Goal: Task Accomplishment & Management: Complete application form

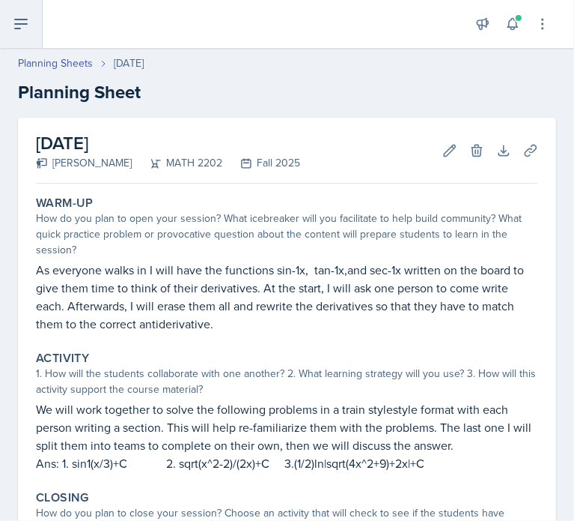
click at [15, 5] on button at bounding box center [21, 24] width 43 height 48
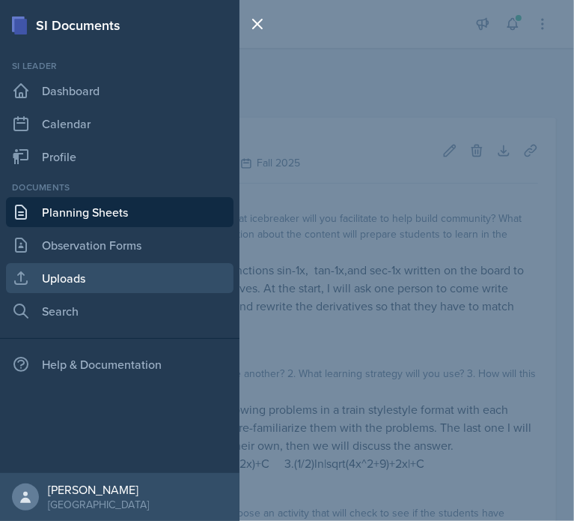
click at [57, 280] on link "Uploads" at bounding box center [120, 278] width 228 height 30
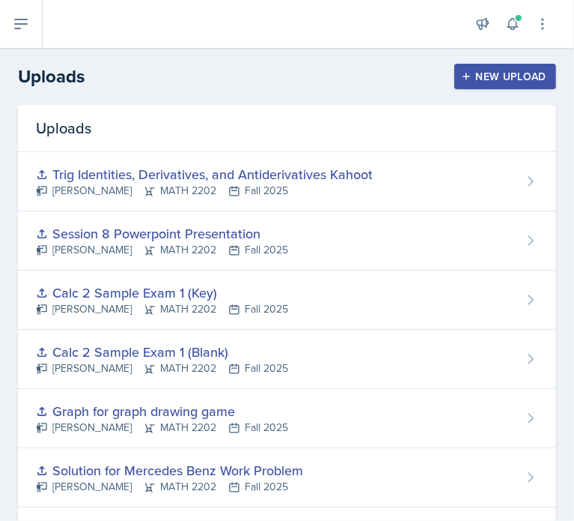
click at [499, 78] on div "New Upload" at bounding box center [505, 76] width 83 height 12
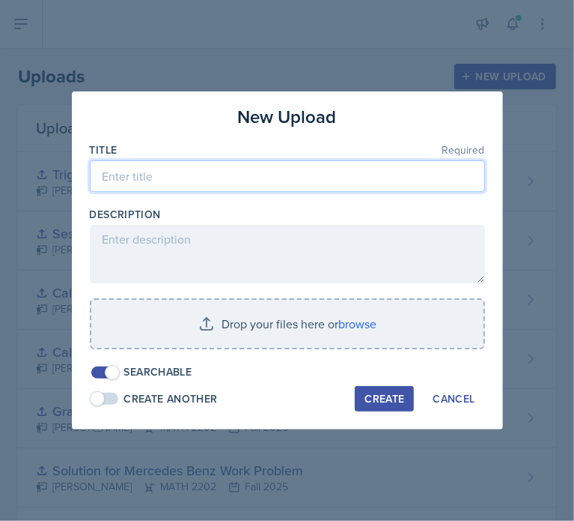
click at [210, 175] on input at bounding box center [287, 175] width 395 height 31
type input "Session 10 Powerpoint"
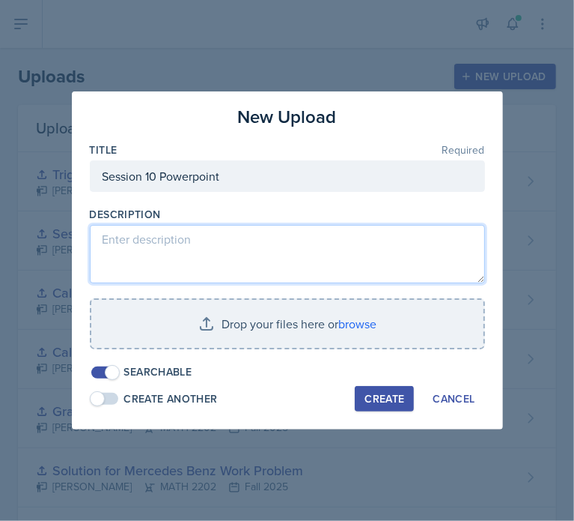
click at [207, 239] on textarea at bounding box center [287, 254] width 395 height 58
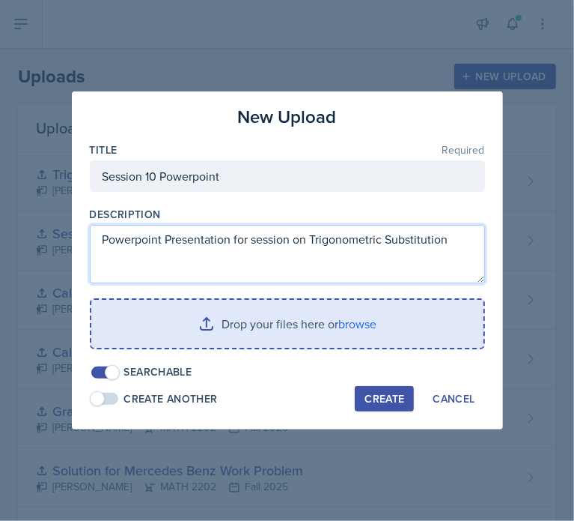
type textarea "Powerpoint Presentation for session on Trigonometric Substitution"
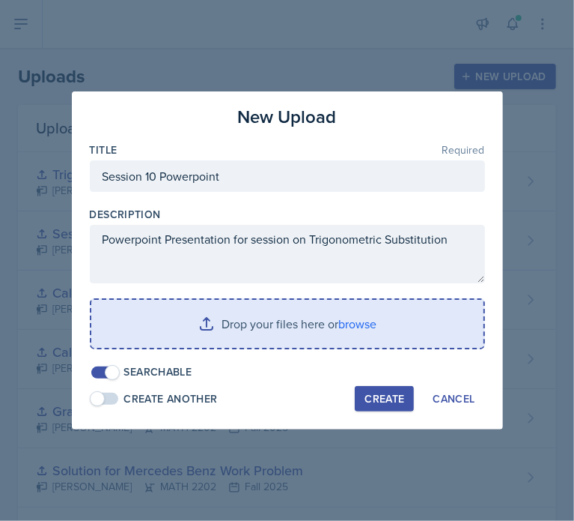
click at [293, 318] on input "file" at bounding box center [287, 324] width 392 height 48
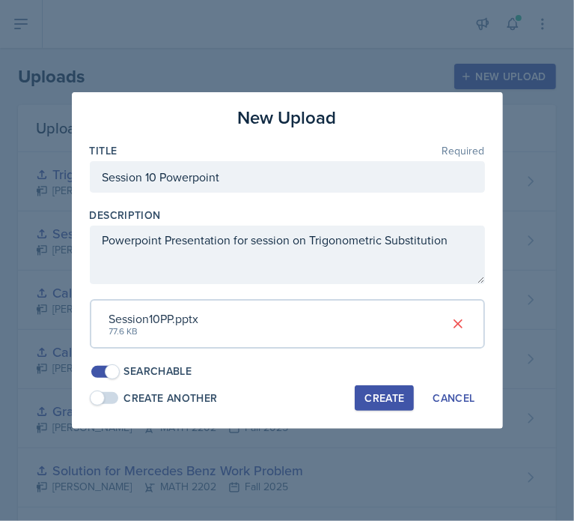
click at [389, 395] on div "Create" at bounding box center [385, 398] width 40 height 12
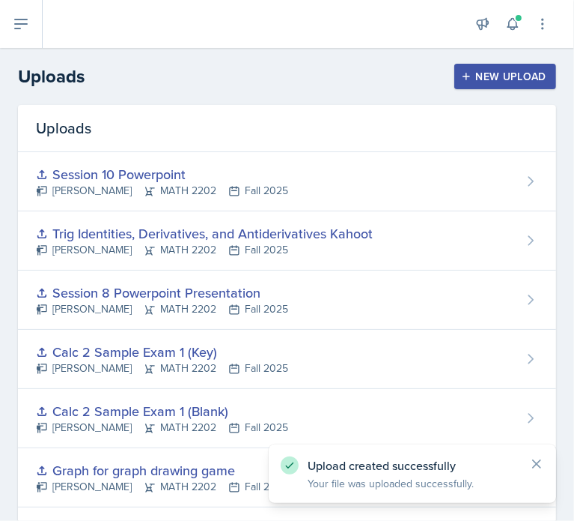
click at [494, 73] on div "New Upload" at bounding box center [505, 76] width 83 height 12
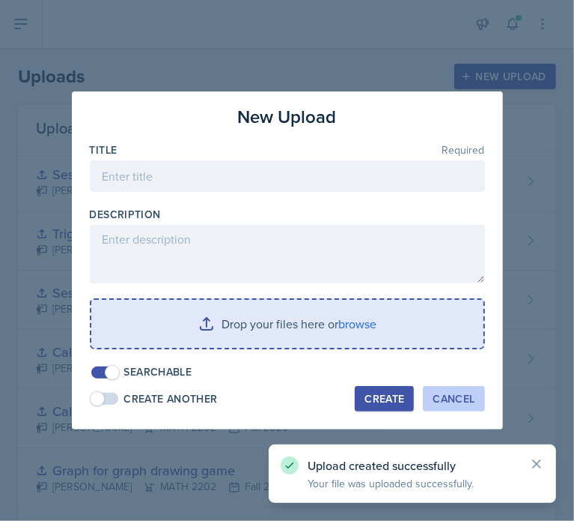
click at [446, 397] on div "Cancel" at bounding box center [454, 398] width 42 height 12
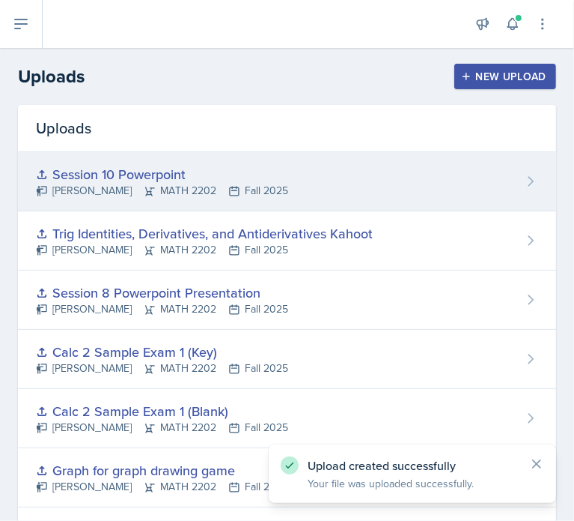
click at [183, 178] on div "Session 10 Powerpoint" at bounding box center [162, 174] width 252 height 20
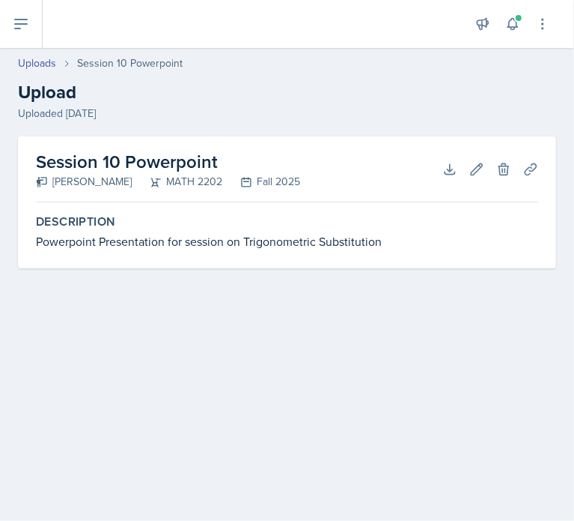
click at [309, 242] on div "Powerpoint Presentation for session on Trigonometric Substitution" at bounding box center [287, 241] width 503 height 18
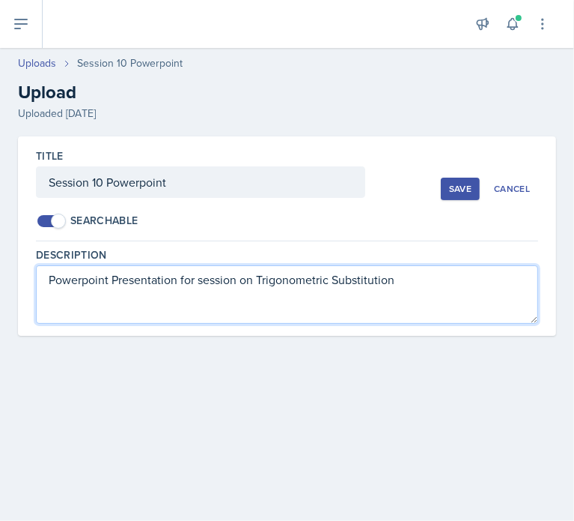
drag, startPoint x: 401, startPoint y: 282, endPoint x: 13, endPoint y: 273, distance: 387.3
click at [13, 273] on div "Title Session 10 Powerpoint Searchable Save Cancel Description Powerpoint Prese…" at bounding box center [287, 253] width 574 height 235
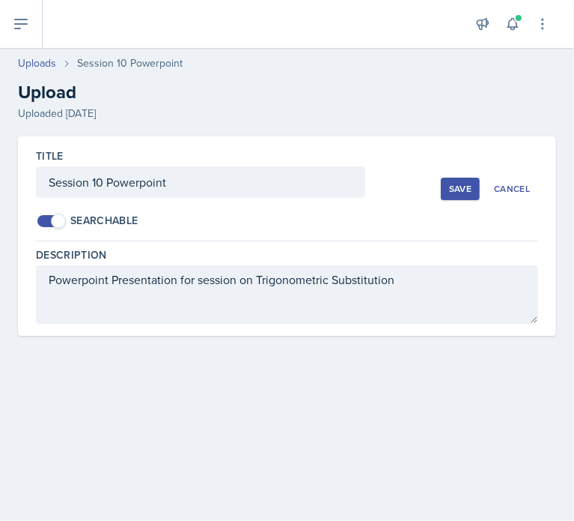
click at [458, 185] on div "Save" at bounding box center [460, 189] width 22 height 12
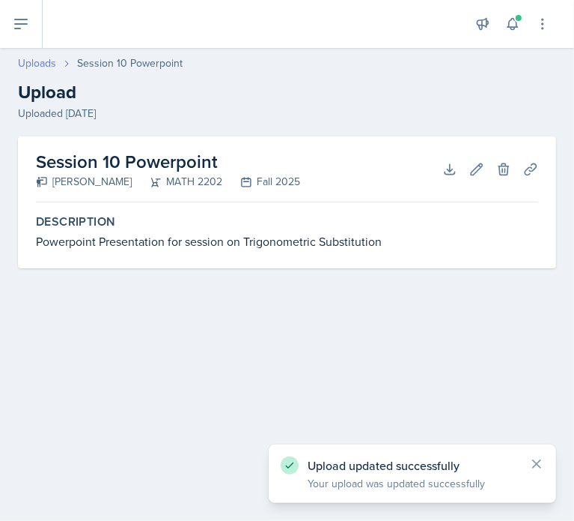
click at [52, 58] on link "Uploads" at bounding box center [37, 63] width 38 height 16
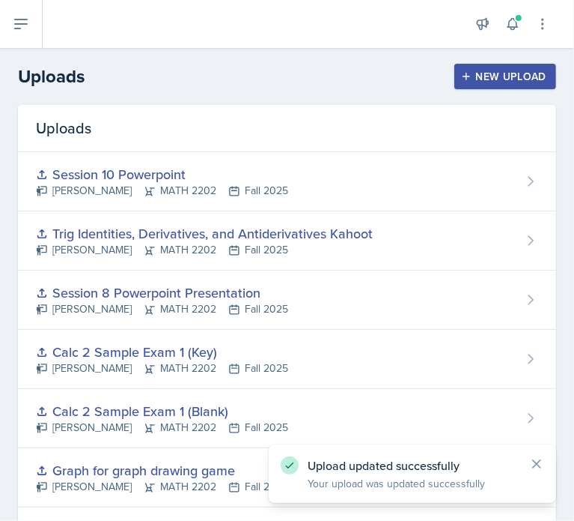
click at [506, 80] on div "New Upload" at bounding box center [505, 76] width 83 height 12
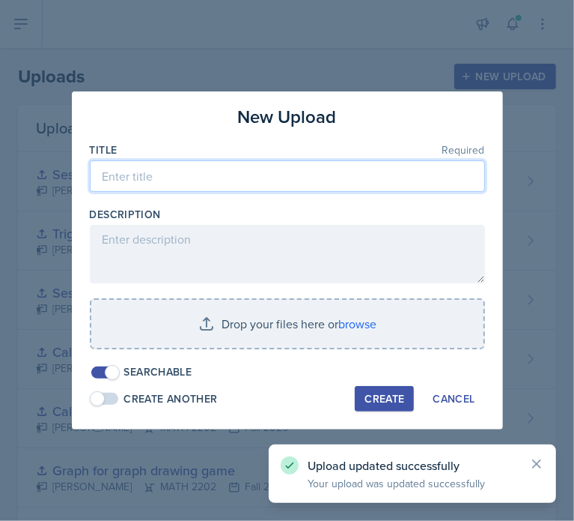
click at [267, 177] on input at bounding box center [287, 175] width 395 height 31
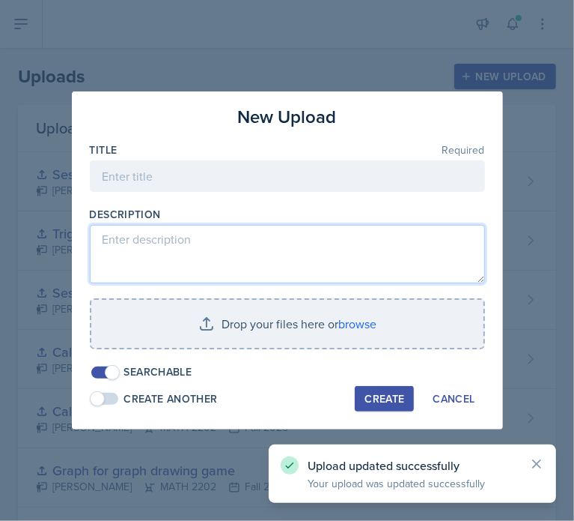
click at [231, 232] on textarea at bounding box center [287, 254] width 395 height 58
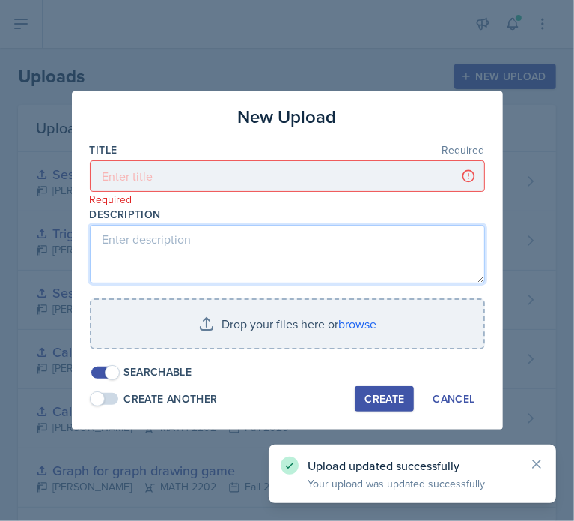
paste textarea "Powerpoint Presentation for session on Trigonometric Substitution"
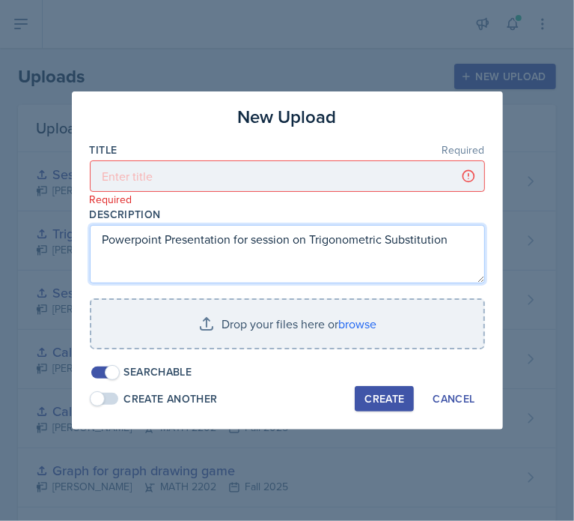
type textarea "Powerpoint Presentation for session on Trigonometric Substitution"
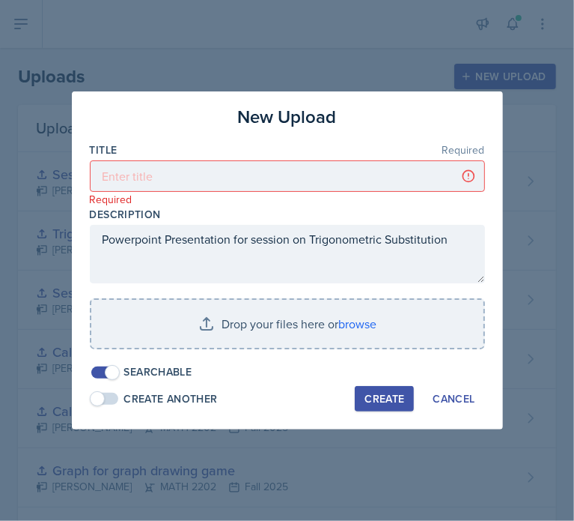
drag, startPoint x: 230, startPoint y: 160, endPoint x: 228, endPoint y: 173, distance: 12.9
click at [228, 167] on div "Title Required Required" at bounding box center [287, 174] width 395 height 64
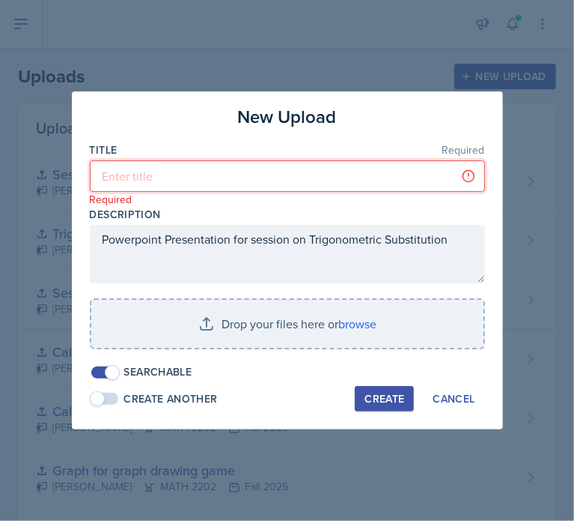
click at [228, 173] on input at bounding box center [287, 175] width 395 height 31
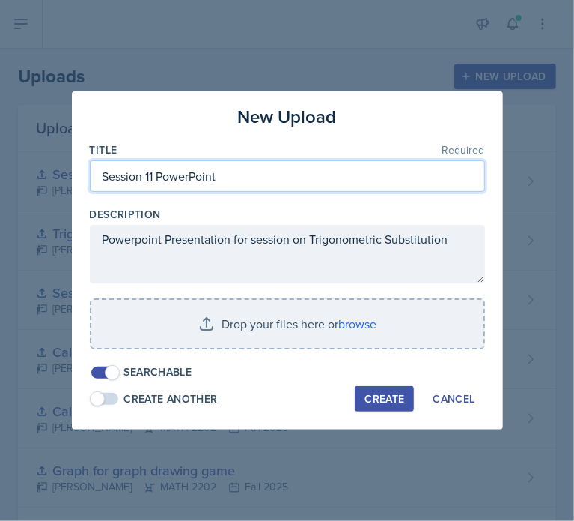
type input "Session 11 PowerPoint"
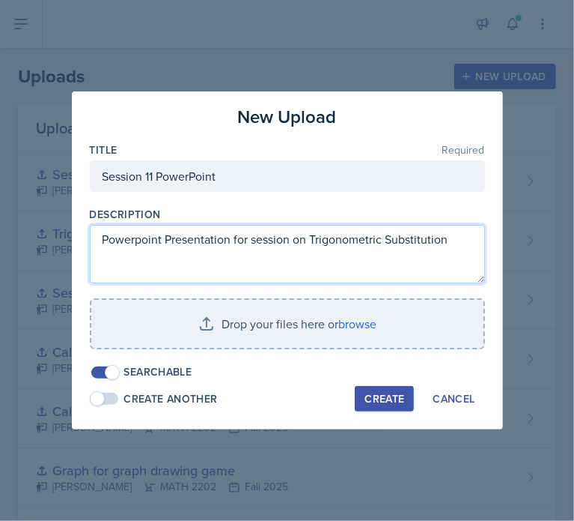
drag, startPoint x: 312, startPoint y: 240, endPoint x: 454, endPoint y: 240, distance: 142.3
click at [456, 240] on textarea "Powerpoint Presentation for session on Trigonometric Substitution" at bounding box center [287, 254] width 395 height 58
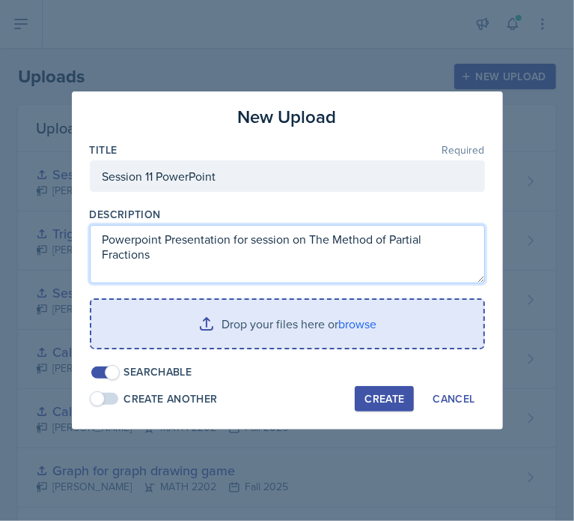
type textarea "Powerpoint Presentation for session on The Method of Partial Fractions"
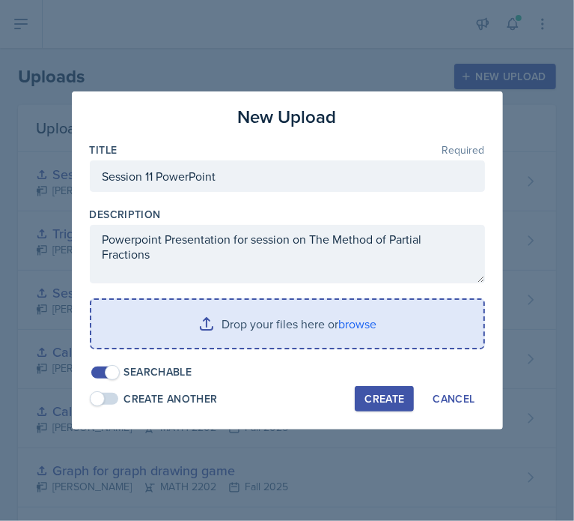
click at [298, 326] on input "file" at bounding box center [287, 324] width 392 height 48
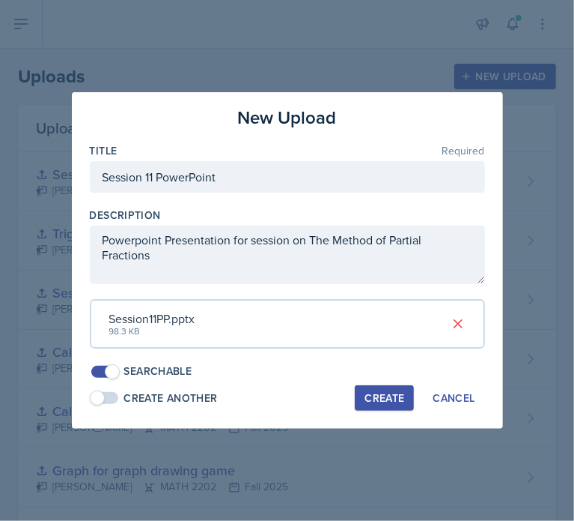
click at [378, 392] on div "Create" at bounding box center [385, 398] width 40 height 12
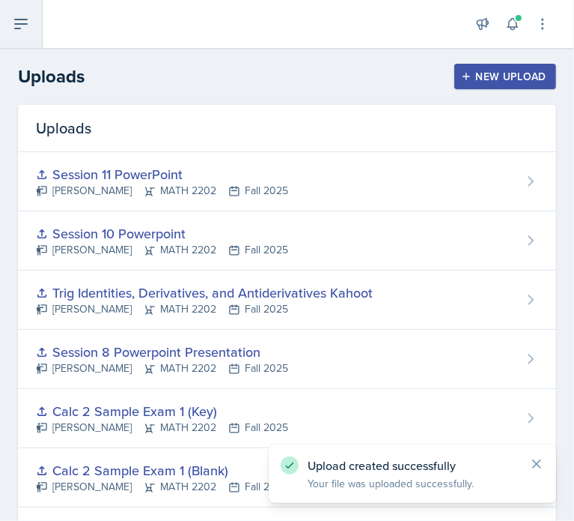
click at [29, 28] on icon at bounding box center [21, 24] width 18 height 18
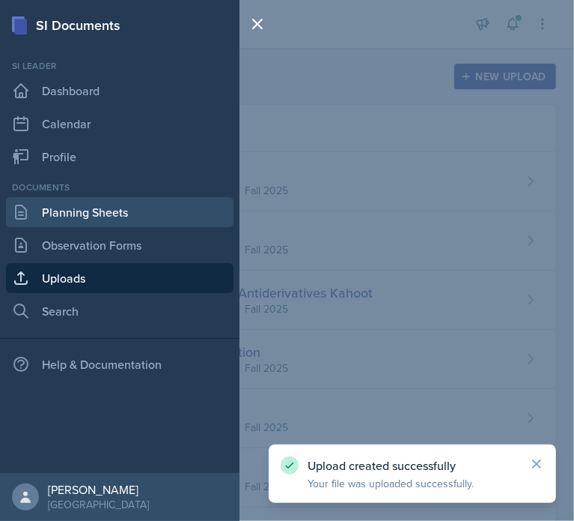
click at [96, 213] on link "Planning Sheets" at bounding box center [120, 212] width 228 height 30
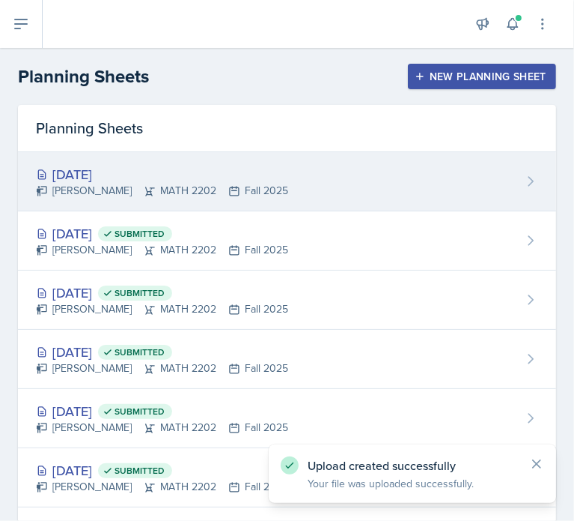
click at [322, 187] on div "[DATE] [PERSON_NAME] MATH 2202 Fall 2025" at bounding box center [287, 181] width 539 height 59
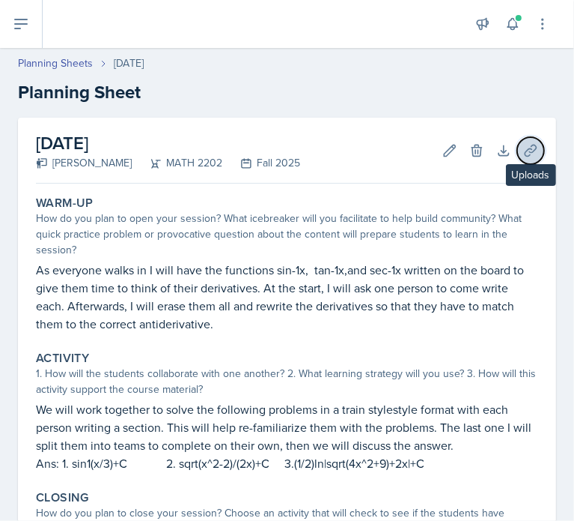
click at [524, 146] on icon at bounding box center [531, 150] width 15 height 15
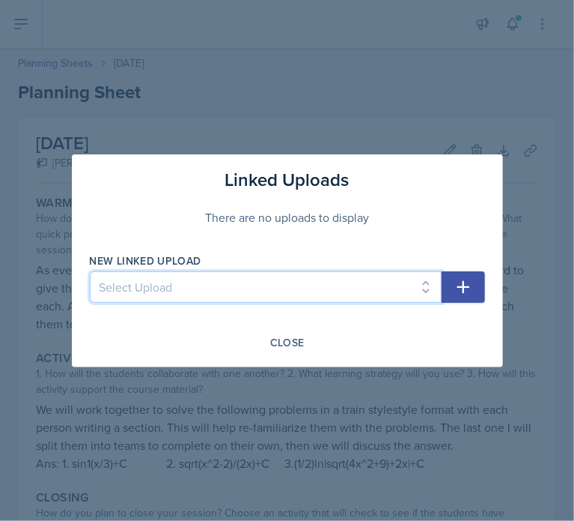
click at [329, 275] on select "Select Upload Common Derivative/Antiderivative Domino Game Common Derivative/An…" at bounding box center [266, 286] width 352 height 31
select select "3737223c-f8b5-465e-b248-ff697d46ead8"
click at [90, 271] on select "Select Upload Common Derivative/Antiderivative Domino Game Common Derivative/An…" at bounding box center [266, 286] width 352 height 31
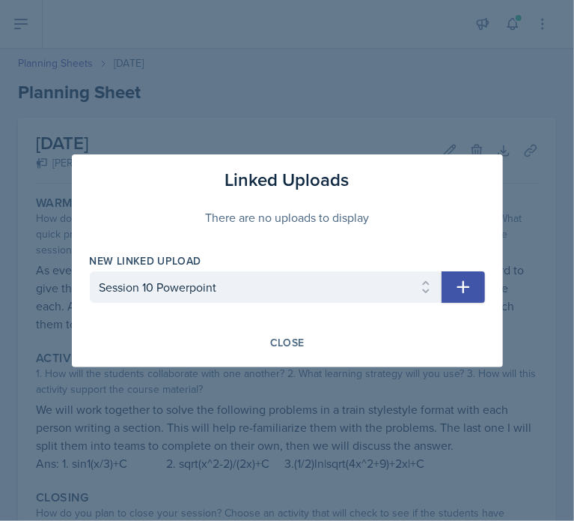
click at [468, 284] on icon "button" at bounding box center [464, 287] width 18 height 18
select select
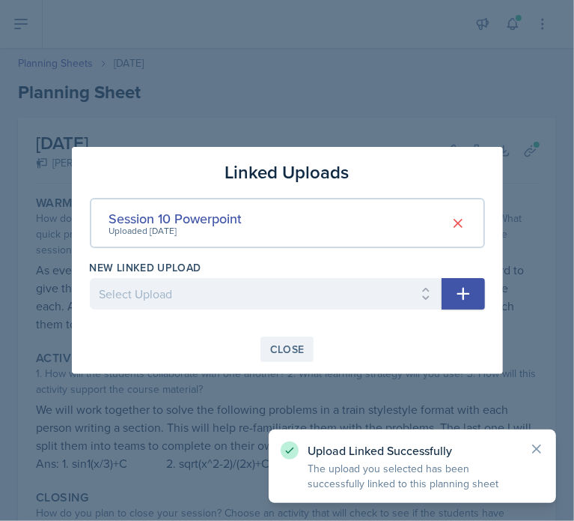
click at [297, 343] on div "Close" at bounding box center [287, 349] width 34 height 12
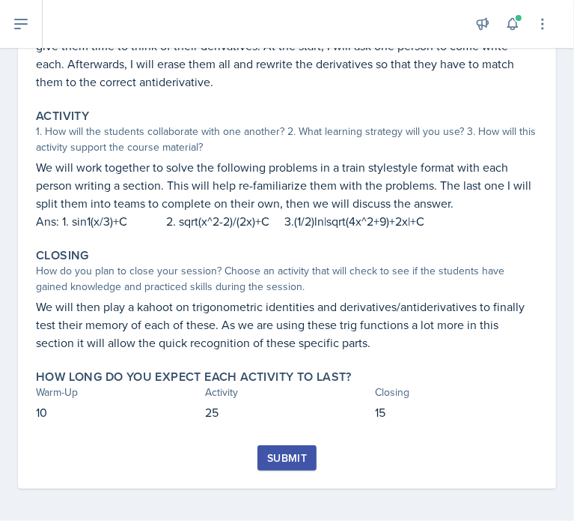
scroll to position [245, 0]
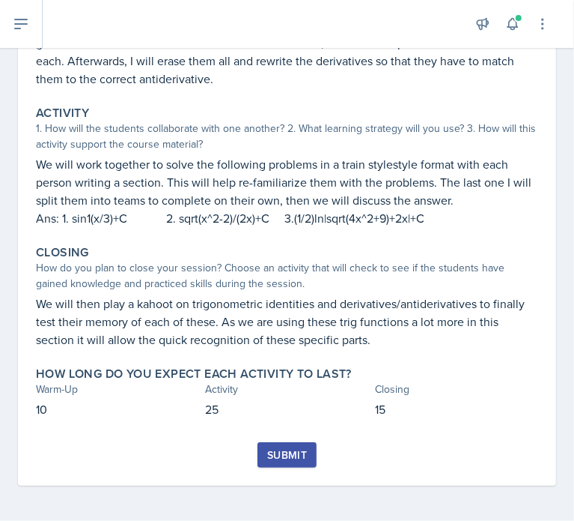
click at [294, 461] on button "Submit" at bounding box center [287, 454] width 59 height 25
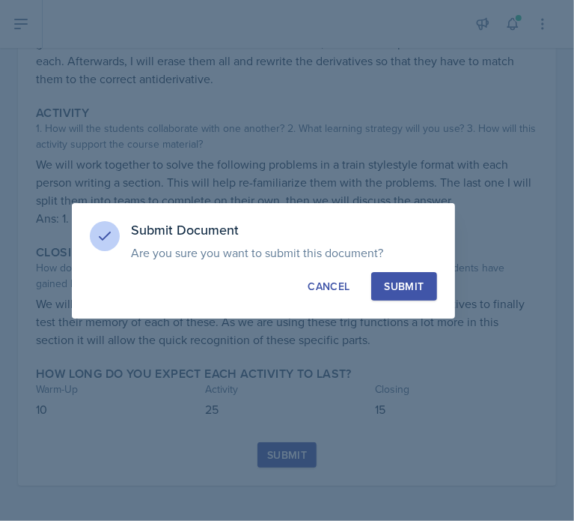
click at [391, 285] on div "Submit" at bounding box center [404, 286] width 40 height 15
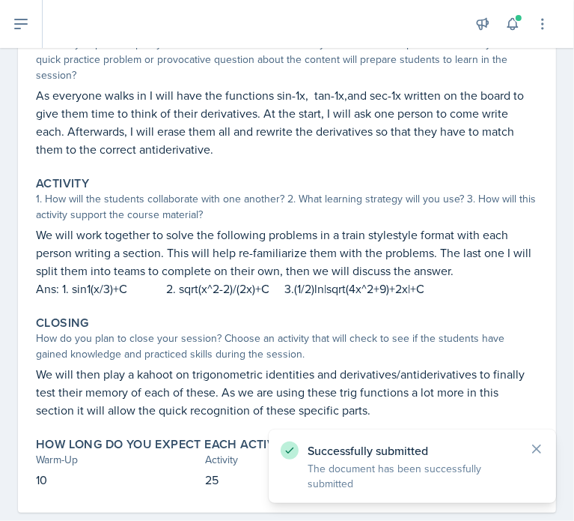
scroll to position [0, 0]
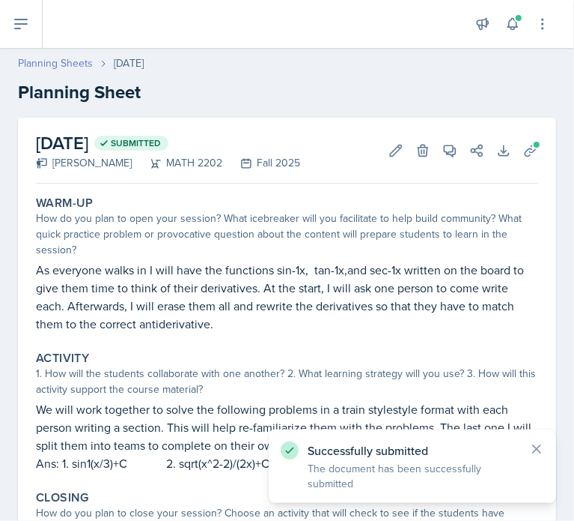
click at [70, 64] on link "Planning Sheets" at bounding box center [55, 63] width 75 height 16
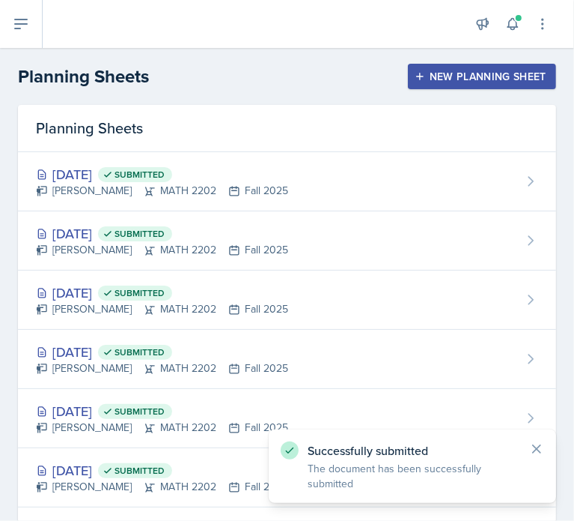
click at [508, 79] on div "New Planning Sheet" at bounding box center [482, 76] width 129 height 12
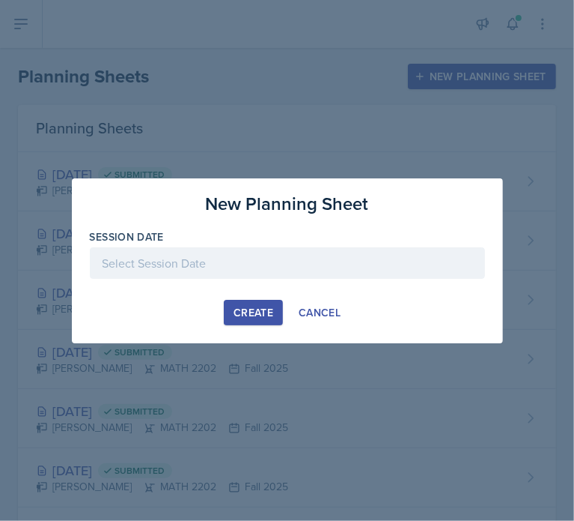
click at [284, 246] on div "Session Date" at bounding box center [287, 261] width 395 height 64
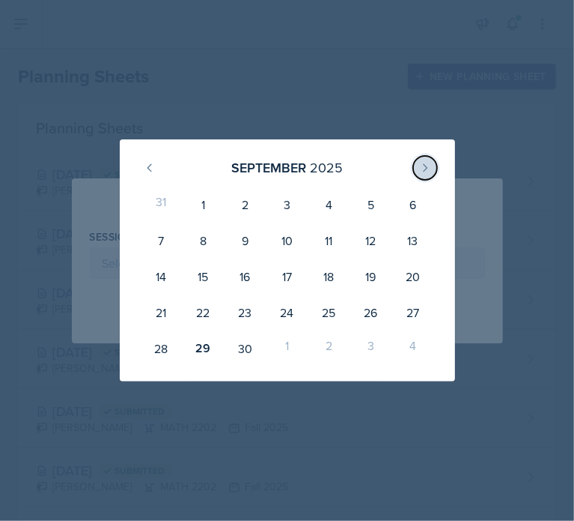
click at [427, 158] on button at bounding box center [425, 168] width 24 height 24
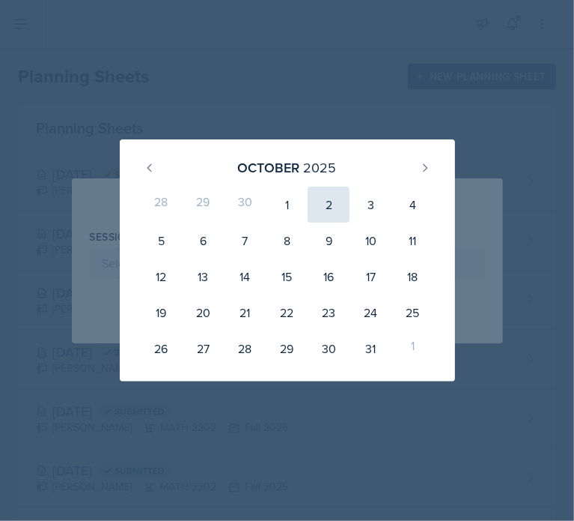
click at [330, 201] on div "2" at bounding box center [329, 204] width 42 height 36
type input "[DATE]"
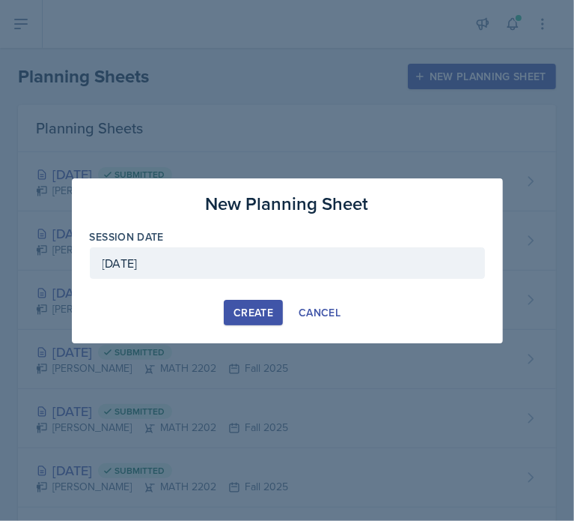
click at [245, 312] on div "Create" at bounding box center [254, 312] width 40 height 12
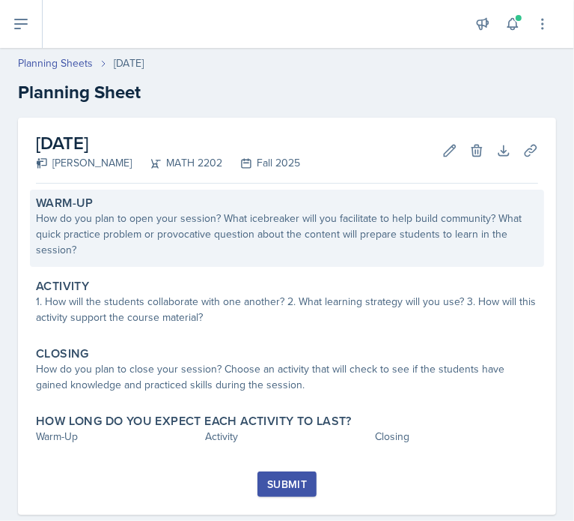
click at [252, 241] on div "How do you plan to open your session? What icebreaker will you facilitate to he…" at bounding box center [287, 233] width 503 height 47
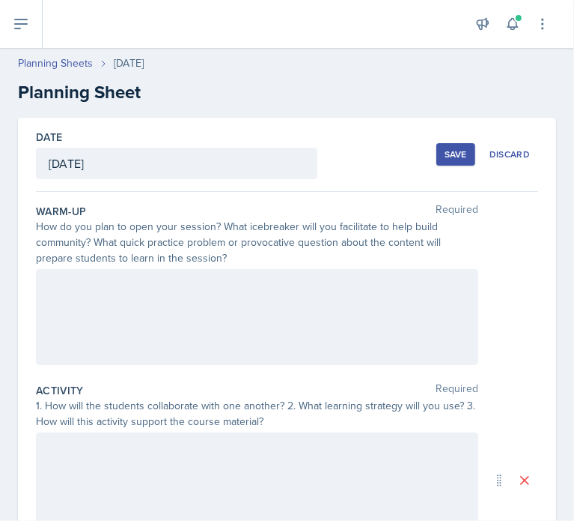
click at [324, 277] on div at bounding box center [257, 317] width 443 height 96
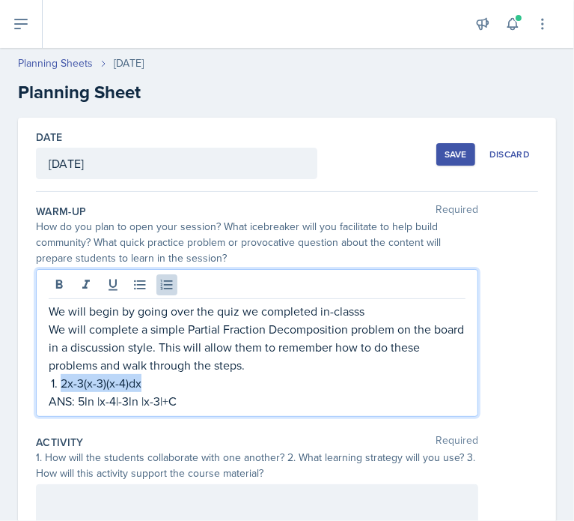
drag, startPoint x: 143, startPoint y: 383, endPoint x: 54, endPoint y: 385, distance: 89.1
click at [61, 387] on li "2x-3(x-3)(x-4)dx" at bounding box center [263, 383] width 405 height 18
click at [144, 401] on p "ANS: 5ln |x-4|-3ln |x-3|+C" at bounding box center [257, 401] width 417 height 18
click at [184, 402] on p "ANS: 5ln|x-4|-3ln |x-3|+C" at bounding box center [257, 401] width 417 height 18
click at [167, 401] on p "ANS: 5ln|x-4|-3ln|x-3|+C" at bounding box center [257, 401] width 417 height 18
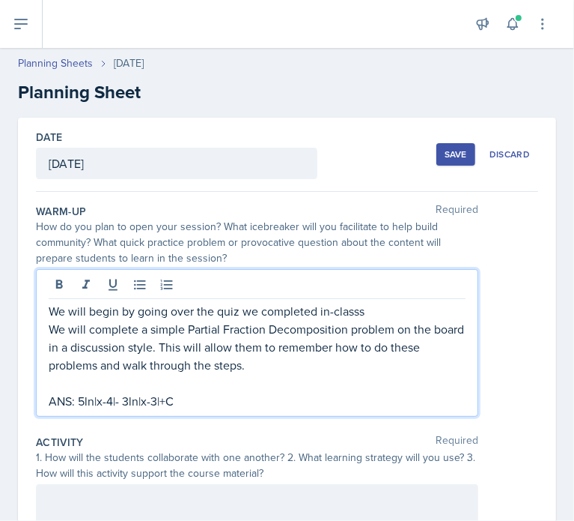
click at [163, 404] on p "ANS: 5ln|x-4|- 3ln|x-3|+C" at bounding box center [257, 401] width 417 height 18
click at [161, 404] on p "ANS: 5ln|x-4|- 3ln|x-3|+C" at bounding box center [257, 401] width 417 height 18
click at [207, 401] on p "ANS: 5ln|x-4| - 3ln|x-3|+C" at bounding box center [257, 401] width 417 height 18
click at [209, 400] on p "ANS: 5ln|x-4| - 3ln|x-3|+C" at bounding box center [257, 401] width 417 height 18
click at [209, 401] on p "ANS: 5ln|x-4| - 3ln|x-3|+C" at bounding box center [257, 401] width 417 height 18
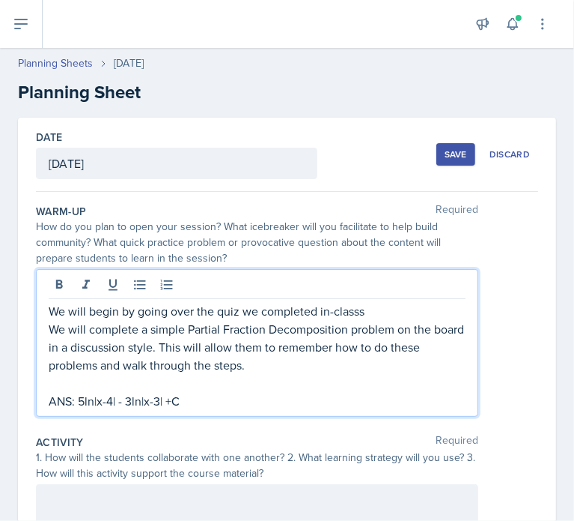
click at [216, 401] on p "ANS: 5ln|x-4| - 3ln|x-3| +C" at bounding box center [257, 401] width 417 height 18
click at [246, 395] on p "ANS: 5ln|x-4| - 3ln|x-3| + C" at bounding box center [257, 401] width 417 height 18
click at [96, 401] on p "ANS: 5ln|x-4| - 3ln|x-3| + C" at bounding box center [257, 401] width 417 height 18
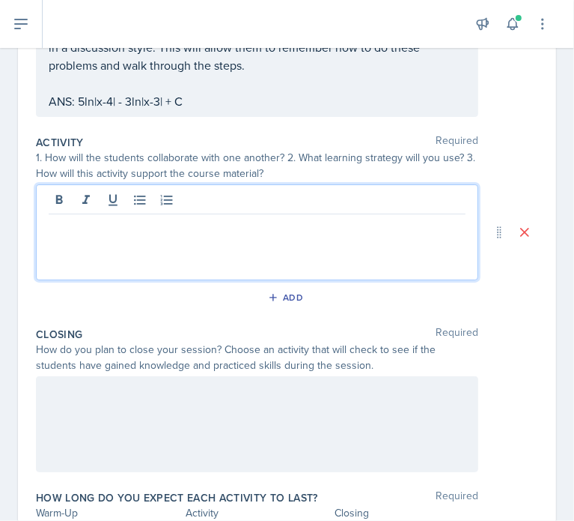
scroll to position [300, 0]
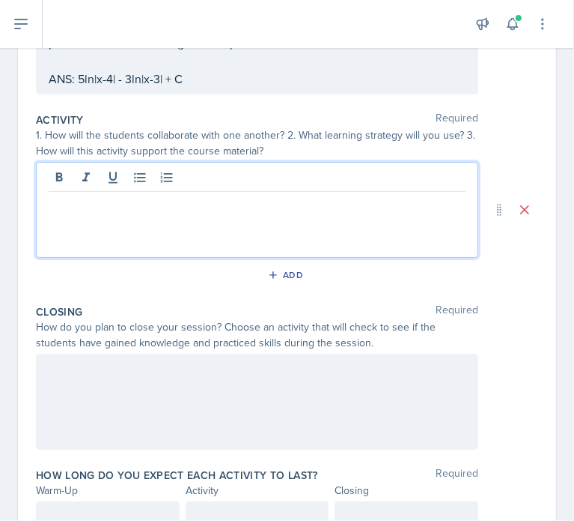
click at [172, 207] on div at bounding box center [257, 210] width 443 height 96
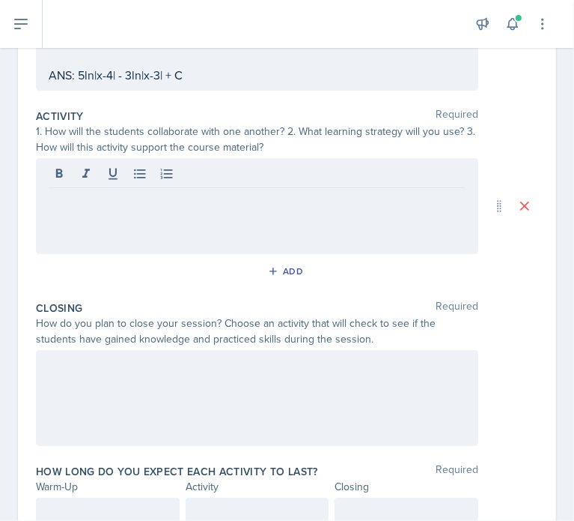
click at [229, 213] on div at bounding box center [257, 206] width 443 height 96
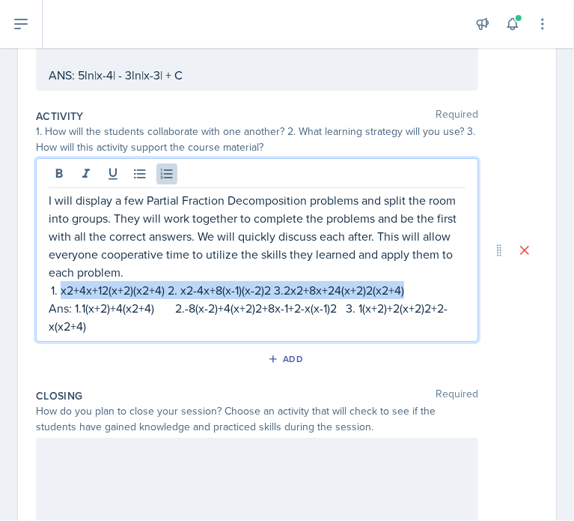
drag, startPoint x: 416, startPoint y: 287, endPoint x: 51, endPoint y: 293, distance: 364.8
click at [61, 293] on li "x2+4x+12(x+2)(x2+4) 2. x2-4x+8(x-1)(x-2)2 3.2x2+8x+24(x+2)2(x2+4)" at bounding box center [263, 290] width 405 height 18
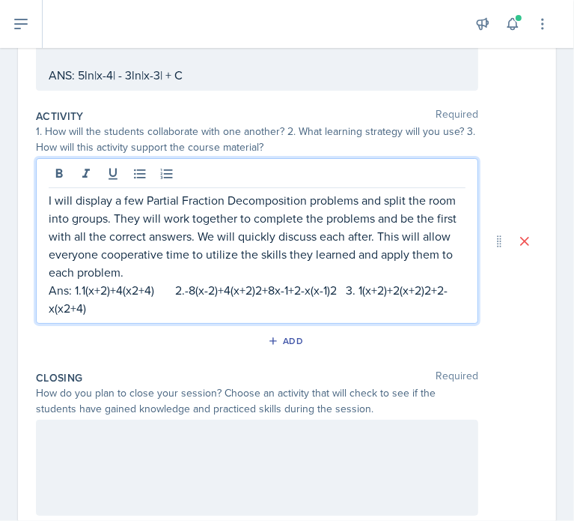
click at [175, 291] on p "Ans: 1.1(x+2)+4(x2+4) 2.-8(x-2)+4(x+2)2+8x-1+2-x(x-1)2 3. 1(x+2)+2(x+2)2+2-x(x2…" at bounding box center [257, 299] width 417 height 36
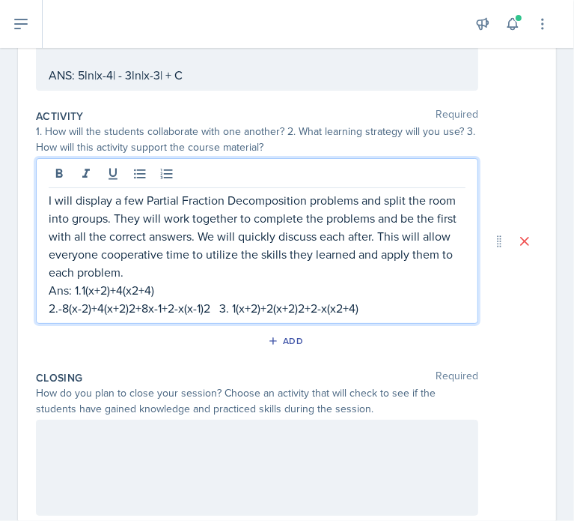
click at [221, 305] on p "2.-8(x-2)+4(x+2)2+8x-1+2-x(x-1)2 3. 1(x+2)+2(x+2)2+2-x(x2+4)" at bounding box center [257, 308] width 417 height 18
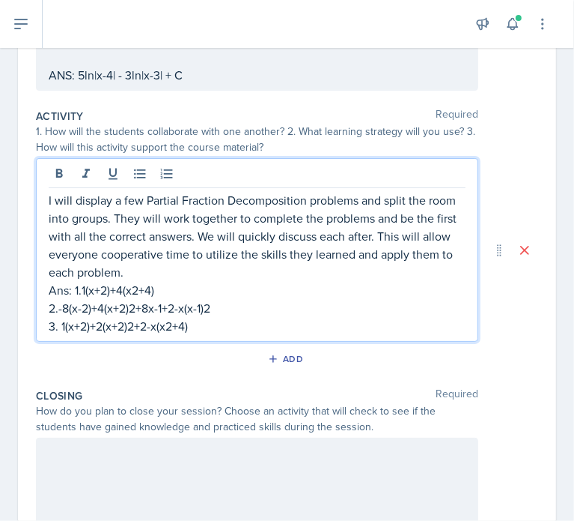
click at [81, 290] on p "Ans: 1.1(x+2)+4(x2+4)" at bounding box center [257, 290] width 417 height 18
click at [82, 290] on p "Ans: 1.1(x+2)+4(x2+4)" at bounding box center [257, 290] width 417 height 18
click at [57, 307] on p "2.-8(x-2)+4(x+2)2+8x-1+2-x(x-1)2" at bounding box center [257, 308] width 417 height 18
click at [59, 328] on p "3. 1(x+2)+2(x+2)2+2-x(x2+4)" at bounding box center [257, 326] width 417 height 18
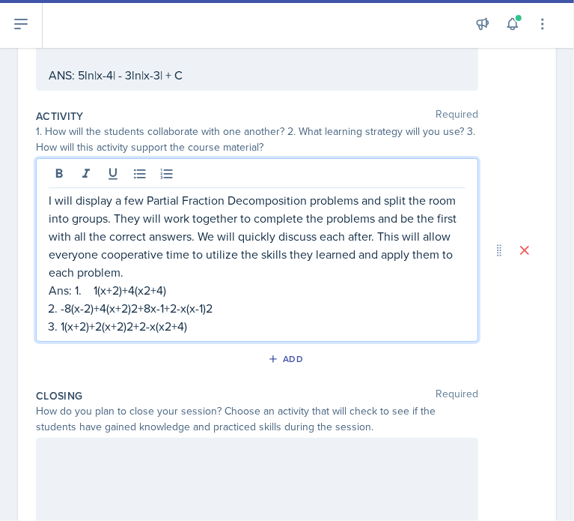
click at [97, 288] on p "Ans: 1. 1(x+2)+4(x2+4)" at bounding box center [257, 290] width 417 height 18
click at [137, 289] on p "Ans: 1. 1/(x+2)+4(x2+4)" at bounding box center [257, 290] width 417 height 18
click at [94, 290] on p "Ans: 1. 1/(x+2)+4/(x2+4)" at bounding box center [257, 290] width 417 height 18
click at [129, 293] on p "Ans: 1. (1/(x+2)+4/(x2+4)" at bounding box center [257, 290] width 417 height 18
click at [97, 291] on p "Ans: 1. (1/(x+2)+4/(x2+4)" at bounding box center [257, 290] width 417 height 18
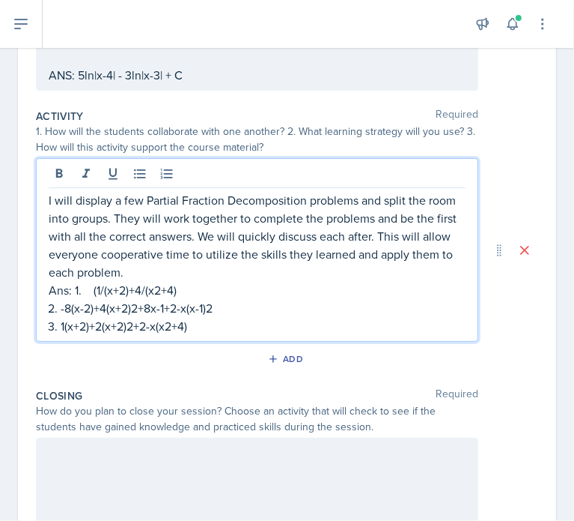
click at [128, 290] on p "Ans: 1. (1/(x+2)+4/(x2+4)" at bounding box center [257, 290] width 417 height 18
click at [141, 289] on p "Ans: 1. (1/(x+2))+4/(x2+4)" at bounding box center [257, 290] width 417 height 18
click at [186, 294] on p "Ans: 1. (1/(x+2))+(4/(x2+4)" at bounding box center [257, 290] width 417 height 18
click at [182, 291] on p "Ans: 1. (1/(x+2))+(4/(x2+4)" at bounding box center [257, 290] width 417 height 18
click at [161, 288] on p "Ans: 1. (1/(x+2))+(4/(x2+4))" at bounding box center [257, 290] width 417 height 18
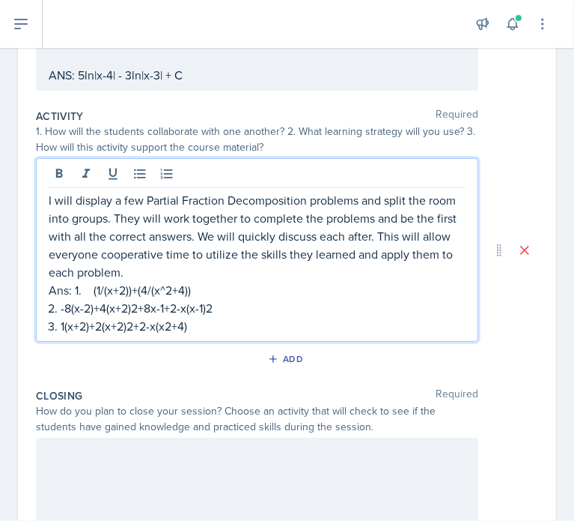
scroll to position [374, 0]
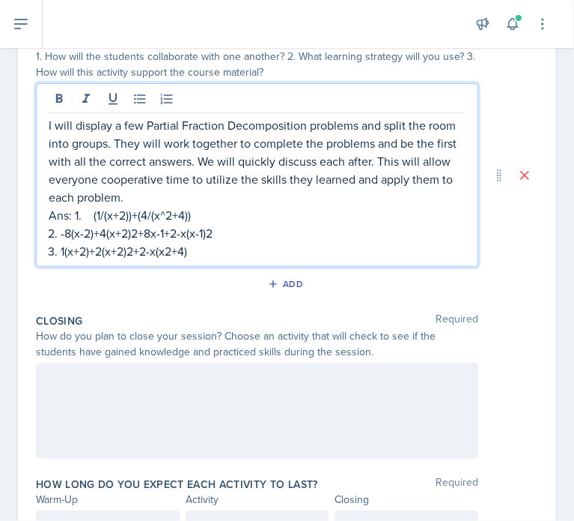
click at [78, 234] on p "-8(x-2)+4(x+2)2+8x-1+2-x(x-1)2" at bounding box center [263, 233] width 405 height 18
click at [69, 232] on p "-8(x-2)+4(x+2)2+8x-1+2-x(x-1)2" at bounding box center [263, 233] width 405 height 18
click at [81, 233] on p "(-8(x-2)+4(x+2)2+8x-1+2-x(x-1)2" at bounding box center [263, 233] width 405 height 18
click at [109, 234] on p "(-8/(x-2)+4(x+2)2+8x-1+2-x(x-1)2" at bounding box center [263, 233] width 405 height 18
click at [122, 233] on p "(-8/(x-2)) +4(x+2)2+8x-1+2-x(x-1)2" at bounding box center [263, 233] width 405 height 18
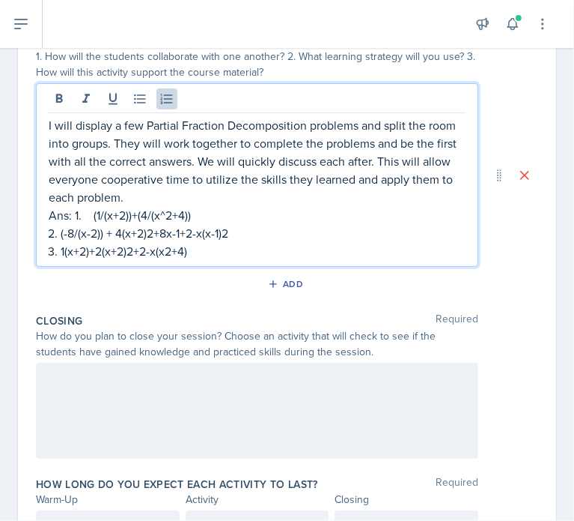
click at [131, 217] on p "Ans: 1. (1/(x+2))+(4/(x^2+4))" at bounding box center [257, 215] width 417 height 18
click at [141, 213] on p "Ans: 1. (1/(x+2)) +(4/(x^2+4))" at bounding box center [257, 215] width 417 height 18
click at [163, 234] on p "(-8/(x-2)) + 4(x+2)2+8x-1+2-x(x-1)2" at bounding box center [263, 233] width 405 height 18
click at [172, 233] on p "(-8/(x-2)) + 4(x+2)2 +8x-1+2-x(x-1)2" at bounding box center [263, 233] width 405 height 18
click at [207, 233] on p "(-8/(x-2)) + 4(x+2)2 + 8x-1+2-x(x-1)2" at bounding box center [263, 233] width 405 height 18
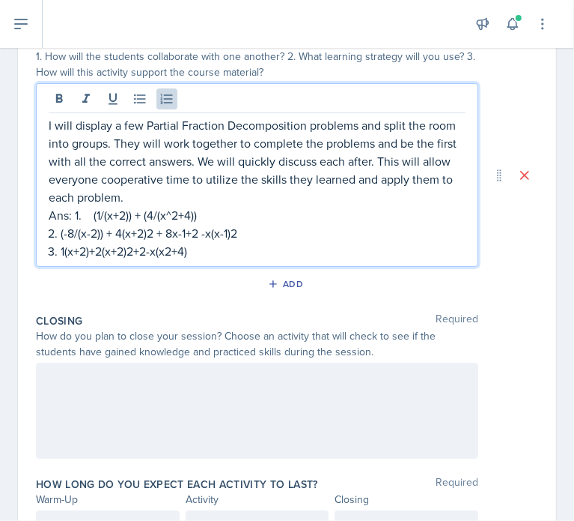
click at [215, 234] on p "(-8/(x-2)) + 4(x+2)2 + 8x-1+2 -x(x-1)2" at bounding box center [263, 233] width 405 height 18
click at [102, 251] on p "1(x+2)+2(x+2)2+2-x(x2+4)" at bounding box center [263, 251] width 405 height 18
click at [110, 252] on p "1(x+2) +2(x+2)2+2-x(x2+4)" at bounding box center [263, 251] width 405 height 18
click at [153, 251] on p "1(x+2) + 2(x+2)2+2-x(x2+4)" at bounding box center [263, 251] width 405 height 18
click at [162, 253] on p "1(x+2) + 2(x+2)2 +2-x(x2+4)" at bounding box center [263, 251] width 405 height 18
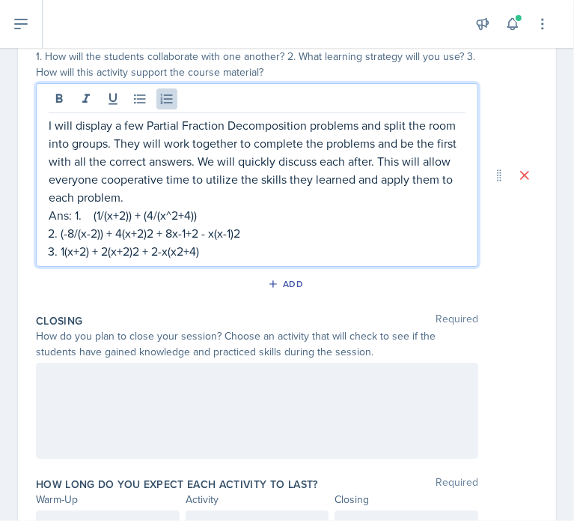
click at [180, 252] on p "1(x+2) + 2(x+2)2 + 2-x(x2+4)" at bounding box center [263, 251] width 405 height 18
click at [160, 231] on p "(-8/(x-2)) + 4(x+2)2 + 8x-1+2 - x(x-1)2" at bounding box center [263, 233] width 405 height 18
click at [126, 233] on p "(-8/(x-2)) + 4(x+2)^2) + 8x-1+2 - x(x-1)2" at bounding box center [263, 233] width 405 height 18
click at [186, 231] on p "(-8/(x-2)) + (4(x+2)^2) + 8x-1+2 - x(x-1)2" at bounding box center [263, 233] width 405 height 18
click at [135, 234] on p "(-8/(x-2)) + (4(x+2)^2) + (8x-1+2 - x(x-1)2" at bounding box center [263, 233] width 405 height 18
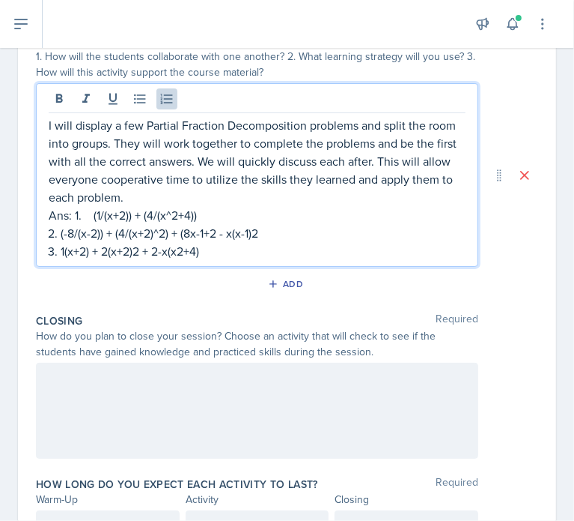
click at [198, 233] on p "(-8/(x-2)) + (4/(x+2)^2) + (8x-1+2 - x(x-1)2" at bounding box center [263, 233] width 405 height 18
click at [222, 233] on p "(-8/(x-2)) + (4/(x+2)^2) + (8/(x-1+2 - x(x-1)2" at bounding box center [263, 233] width 405 height 18
click at [228, 231] on p "(-8/(x-2)) + (4/(x+2)^2) + (8/(x-1)+2 - x(x-1)2" at bounding box center [263, 233] width 405 height 18
click at [225, 233] on p "(-8/(x-2)) + (4/(x+2)^2) + (8/(x-1)+2 - x(x-1)2" at bounding box center [263, 233] width 405 height 18
click at [231, 234] on p "(-8/(x-2)) + (4/(x+2)^2) + (8/(x-1) +2 - x(x-1)2" at bounding box center [263, 233] width 405 height 18
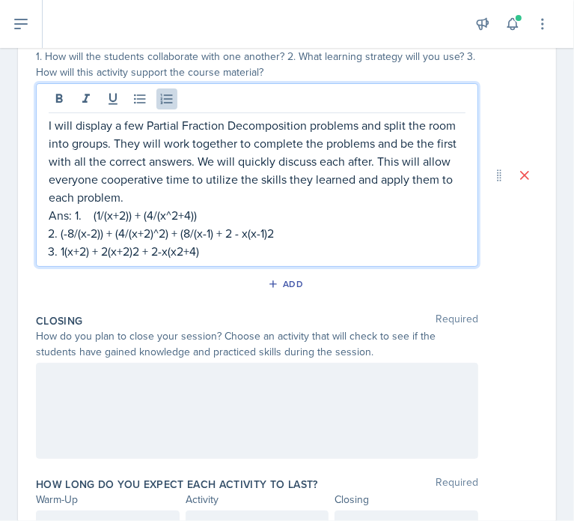
click at [243, 232] on p "(-8/(x-2)) + (4/(x+2)^2) + (8/(x-1) + 2 - x(x-1)2" at bounding box center [263, 233] width 405 height 18
click at [246, 233] on p "(-8/(x-2)) + (4/(x+2)^2) + (8/(x-1) + 2- x(x-1)2" at bounding box center [263, 233] width 405 height 18
click at [249, 230] on p "(-8/(x-2)) + (4/(x+2)^2) + (8/(x-1) + 2- x(x-1)2" at bounding box center [263, 233] width 405 height 18
click at [236, 232] on p "(-8/(x-2)) + (4/(x+2)^2) + (8/(x-1) + 2-x)/(x-1)2" at bounding box center [263, 233] width 405 height 18
click at [285, 233] on p "(-8/(x-2)) + (4/(x+2)^2) + (8/(x-1) + (2-x)/(x-1)2" at bounding box center [263, 233] width 405 height 18
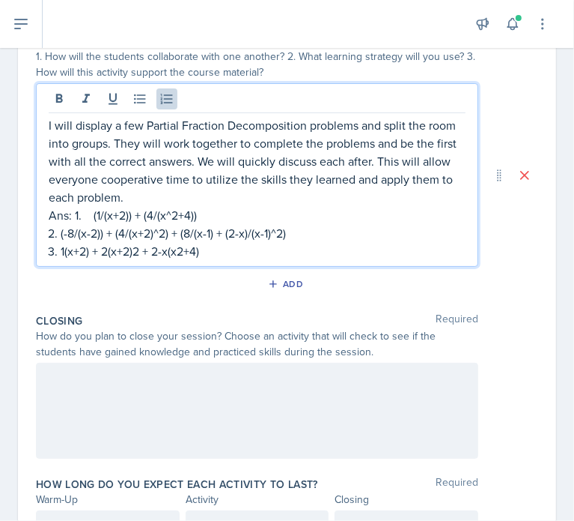
click at [235, 232] on p "(-8/(x-2)) + (4/(x+2)^2) + (8/(x-1) + (2-x)/(x-1)^2)" at bounding box center [263, 233] width 405 height 18
click at [224, 232] on p "(-8/(x-2)) + (4/(x+2)^2) + (8/(x-1) + ((2-x)/(x-1)^2)" at bounding box center [263, 233] width 405 height 18
click at [75, 249] on p "1(x+2) + 2(x+2)2 + 2-x(x2+4)" at bounding box center [263, 251] width 405 height 18
click at [108, 251] on p "(1/(x+2) + 2(x+2)2 + 2-x(x2+4)" at bounding box center [263, 251] width 405 height 18
click at [124, 249] on p "(1/(x+2)) + 2(x+2)2 + 2-x(x2+4)" at bounding box center [263, 251] width 405 height 18
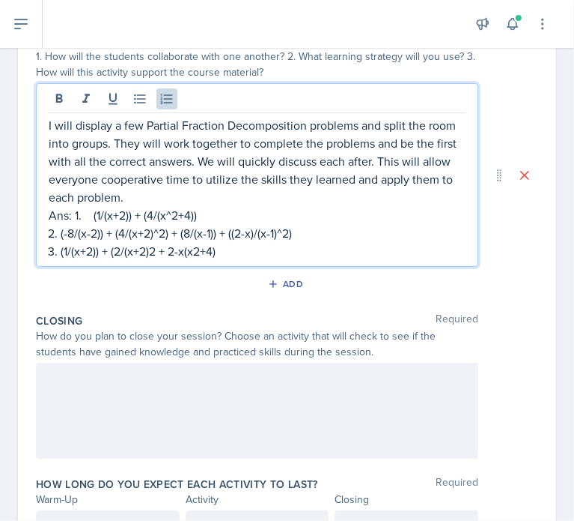
click at [160, 250] on p "(1/(x+2)) + (2/(x+2)2 + 2-x(x2+4)" at bounding box center [263, 251] width 405 height 18
click at [192, 250] on p "(1/(x+2)) + (2/(x+2)^2) + 2-x(x2+4)" at bounding box center [263, 251] width 405 height 18
click at [189, 249] on p "(1/(x+2)) + (2/(x+2)^2) + 2-x(x2+4)" at bounding box center [263, 251] width 405 height 18
click at [189, 252] on p "(1/(x+2)) + (2/(x+2)^2) + (2-x)/(x2+4)" at bounding box center [263, 251] width 405 height 18
click at [230, 250] on p "(1/(x+2)) + (2/(x+2)^2) + ((2-x)/(x2+4)" at bounding box center [263, 251] width 405 height 18
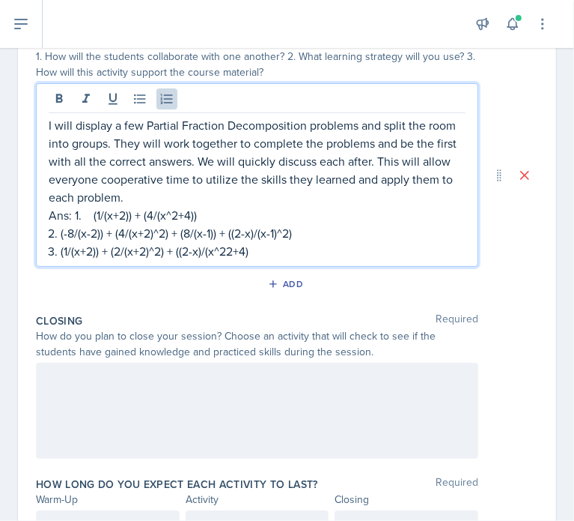
click at [271, 251] on p "(1/(x+2)) + (2/(x+2)^2) + ((2-x)/(x^22+4)" at bounding box center [263, 251] width 405 height 18
click at [240, 249] on p "(1/(x+2)) + (2/(x+2)^2) + ((2-x)/(x^22+4))" at bounding box center [263, 251] width 405 height 18
click at [284, 247] on p "(1/(x+2)) + (2/(x+2)^2) + ((2-x)/(x^2+4))" at bounding box center [263, 251] width 405 height 18
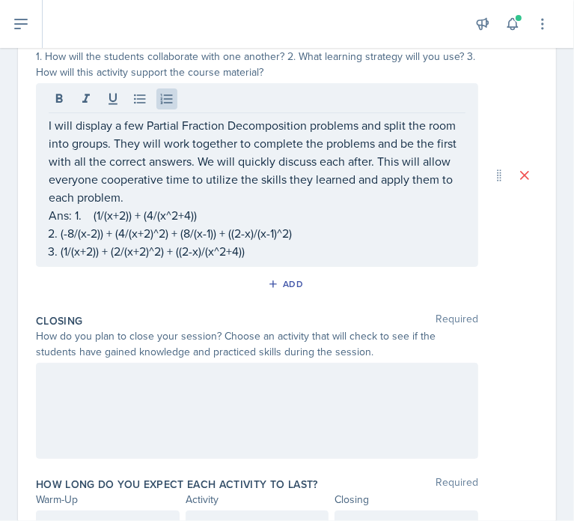
click at [279, 393] on div at bounding box center [257, 410] width 443 height 96
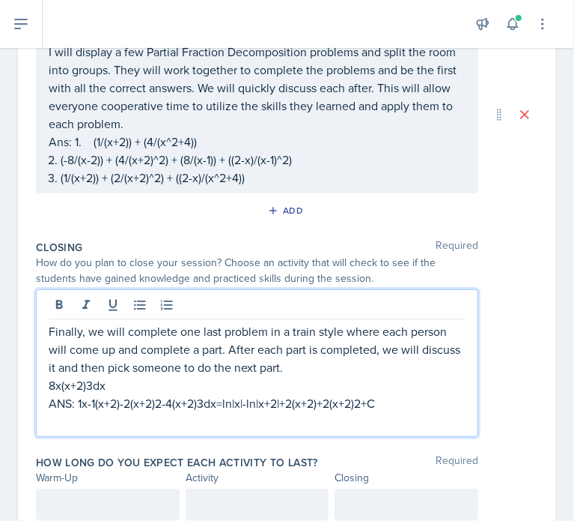
scroll to position [476, 0]
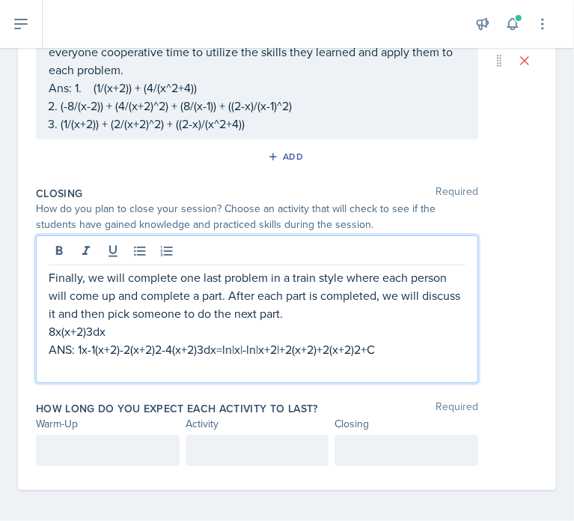
drag, startPoint x: 232, startPoint y: 329, endPoint x: 52, endPoint y: 334, distance: 180.6
click at [52, 334] on p "8x(x+2)3dx" at bounding box center [257, 331] width 417 height 18
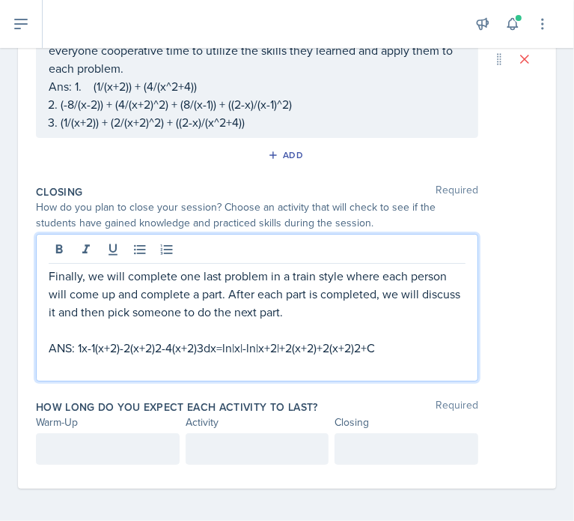
scroll to position [479, 0]
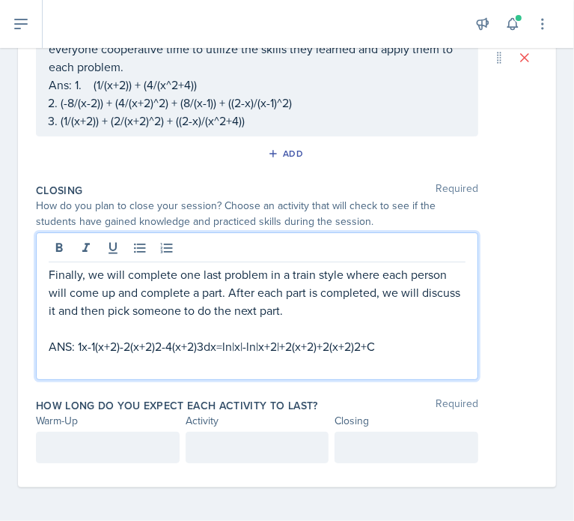
click at [82, 345] on p "ANS: 1x-1(x+2)-2(x+2)2-4(x+2)3dx=ln|x|-ln|x+2|+2(x+2)+2(x+2)2+C" at bounding box center [257, 346] width 417 height 18
click at [134, 348] on p "ANS: integral(1/x-1(x+2)-2(x+2)2-4(x+2)3dx=ln|x|-ln|x+2|+2(x+2)+2(x+2)2+C" at bounding box center [257, 346] width 417 height 18
click at [117, 347] on p "ANS: integral(1/x)-1(x+2)-2(x+2)2-4(x+2)3dx=ln|x|-ln|x+2|+2(x+2)+2(x+2)2+C" at bounding box center [257, 346] width 417 height 18
click at [148, 348] on p "ANS: integral[(1/x)-1(x+2)-2(x+2)2-4(x+2)3dx=ln|x|-ln|x+2|+2(x+2)+2(x+2)2+C" at bounding box center [257, 346] width 417 height 18
click at [141, 344] on p "ANS: integral[(1/x)-1/(x+2)-2(x+2)2-4(x+2)3dx=ln|x|-ln|x+2|+2(x+2)+2(x+2)2+C" at bounding box center [257, 346] width 417 height 18
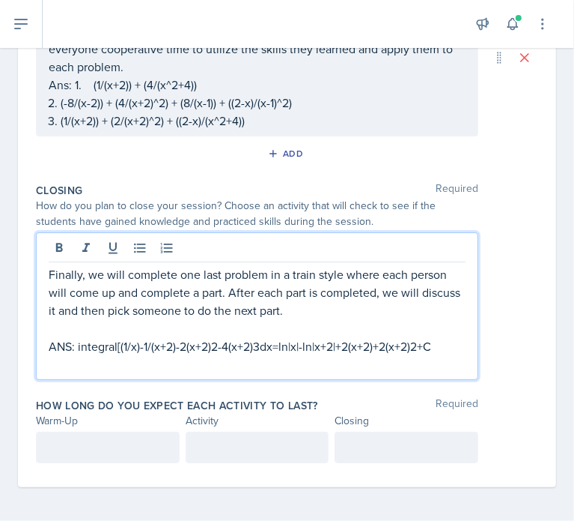
click at [144, 345] on p "ANS: integral[(1/x)-1/(x+2)-2(x+2)2-4(x+2)3dx=ln|x|-ln|x+2|+2(x+2)+2(x+2)2+C" at bounding box center [257, 346] width 417 height 18
click at [178, 346] on p "ANS: integral[(1/x)-(1/(x+2)-2(x+2)2-4(x+2)3dx=ln|x|-ln|x+2|+2(x+2)+2(x+2)2+C" at bounding box center [257, 346] width 417 height 18
click at [186, 344] on p "ANS: integral[(1/x)-(1/(x+2))-2(x+2)2-4(x+2)3dx=ln|x|-ln|x+2|+2(x+2)+2(x+2)2+C" at bounding box center [257, 346] width 417 height 18
click at [222, 346] on p "ANS: integral[(1/x)-(1/(x+2))-(2/(x+2)2-4(x+2)3dx=ln|x|-ln|x+2|+2(x+2)+2(x+2)2+C" at bounding box center [257, 346] width 417 height 18
click at [244, 346] on p "ANS: integral[(1/x)-(1/(x+2))-(2/(x+2)^2)-4(x+2)3dx=ln|x|-ln|x+2|+2(x+2)+2(x+2)…" at bounding box center [257, 346] width 417 height 18
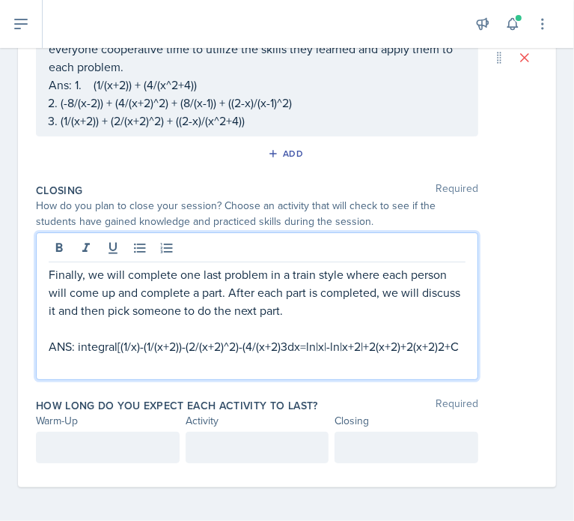
click at [280, 347] on p "ANS: integral[(1/x)-(1/(x+2))-(2/(x+2)^2)-(4/(x+2)3dx=ln|x|-ln|x+2|+2(x+2)+2(x+…" at bounding box center [257, 346] width 417 height 18
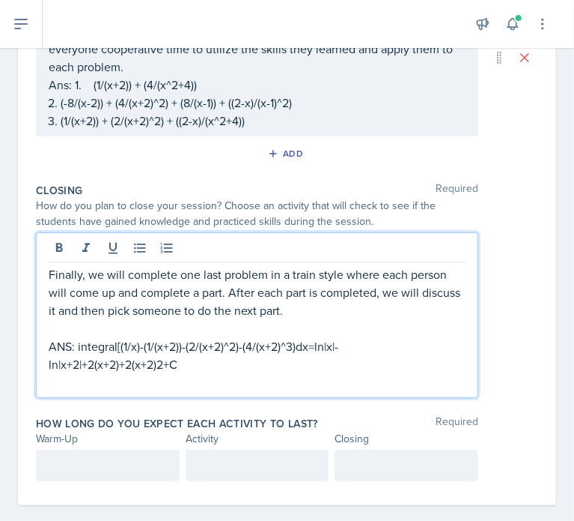
click at [308, 346] on p "ANS: integral[(1/x)-(1/(x+2))-(2/(x+2)^2)-(4/(x+2)^3)dx=ln|x|-ln|x+2|+2(x+2)+2(…" at bounding box center [257, 355] width 417 height 36
click at [294, 347] on p "ANS: integral[(1/x)-(1/(x+2))-(2/(x+2)^2)-(4/(x+2)^3)dx" at bounding box center [257, 346] width 417 height 18
click at [54, 365] on p "=ln|x|-ln|x+2|+2(x+2)+2(x+2)2+C" at bounding box center [257, 364] width 417 height 18
click at [120, 362] on p "= ln|x|-ln|x+2|+2(x+2)+2(x+2)2+C" at bounding box center [257, 364] width 417 height 18
click at [157, 362] on p "= ln|x|-ln|x+2|+(2/(x+2)+2(x+2)2+C" at bounding box center [257, 364] width 417 height 18
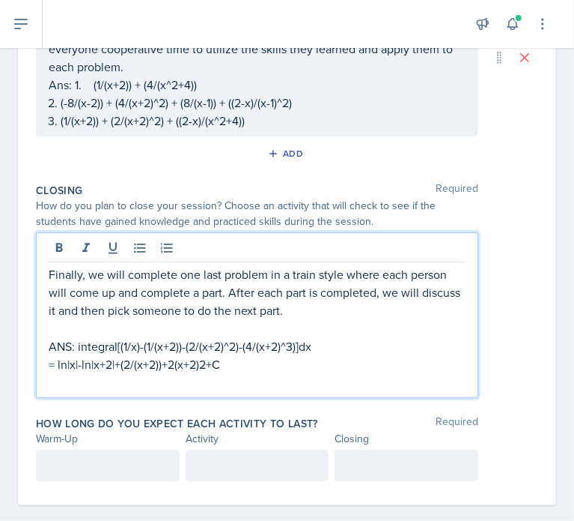
click at [169, 363] on p "= ln|x|-ln|x+2|+(2/(x+2))+2(x+2)2+C" at bounding box center [257, 364] width 417 height 18
click at [207, 363] on p "= ln|x|-ln|x+2|+(2/(x+2))+(2/(x+2)2+C" at bounding box center [257, 364] width 417 height 18
click at [238, 359] on p "= ln|x|-ln|x+2|+(2/(x+2))+(2/(x+2)^2)+C" at bounding box center [257, 364] width 417 height 18
click at [115, 361] on p "= ln|x|-ln|x+2|+(2/(x+2))+(2/(x+2)^2)+C" at bounding box center [257, 364] width 417 height 18
click at [76, 362] on p "= ln|x|-ln|x+2|+(2/(x+2))+(2/(x+2)^2)+C" at bounding box center [257, 364] width 417 height 18
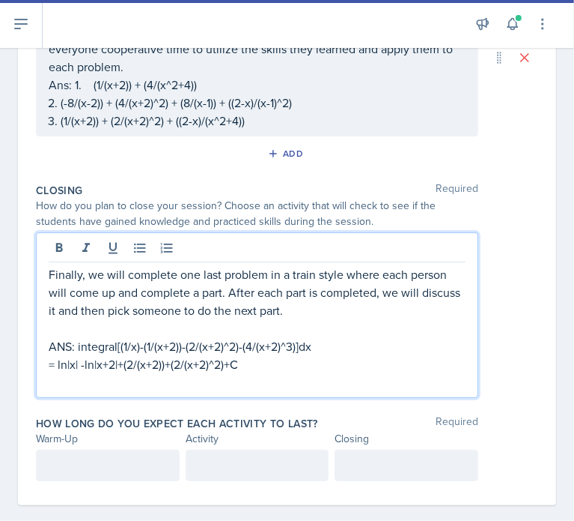
click at [83, 364] on p "= ln|x| -ln|x+2|+(2/(x+2))+(2/(x+2)^2)+C" at bounding box center [257, 364] width 417 height 18
click at [120, 363] on p "= ln|x| - ln|x+2|+(2/(x+2))+(2/(x+2)^2)+C" at bounding box center [257, 364] width 417 height 18
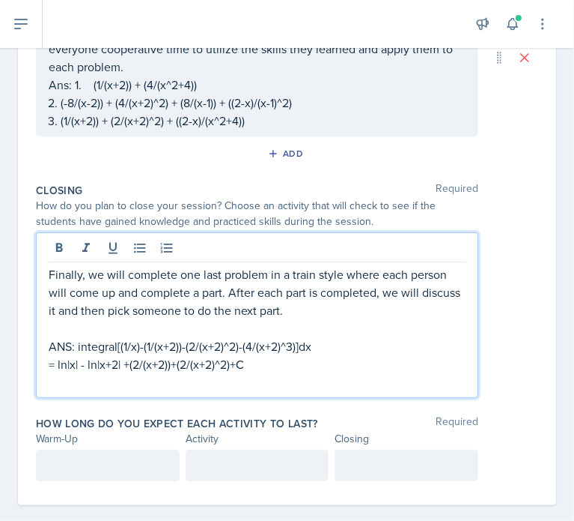
click at [131, 363] on p "= ln|x| - ln|x+2| +(2/(x+2))+(2/(x+2)^2)+C" at bounding box center [257, 364] width 417 height 18
click at [174, 365] on p "= ln|x| - ln|x+2| + (2/(x+2))+(2/(x+2)^2)+C" at bounding box center [257, 364] width 417 height 18
click at [182, 363] on p "= ln|x| - ln|x+2| + (2/(x+2)) +(2/(x+2)^2)+C" at bounding box center [257, 364] width 417 height 18
click at [239, 363] on p "= ln|x| - ln|x+2| + (2/(x+2)) + (2/(x+2)^2)+C" at bounding box center [257, 364] width 417 height 18
click at [249, 365] on p "= ln|x| - ln|x+2| + (2/(x+2)) + (2/(x+2)^2) +C" at bounding box center [257, 364] width 417 height 18
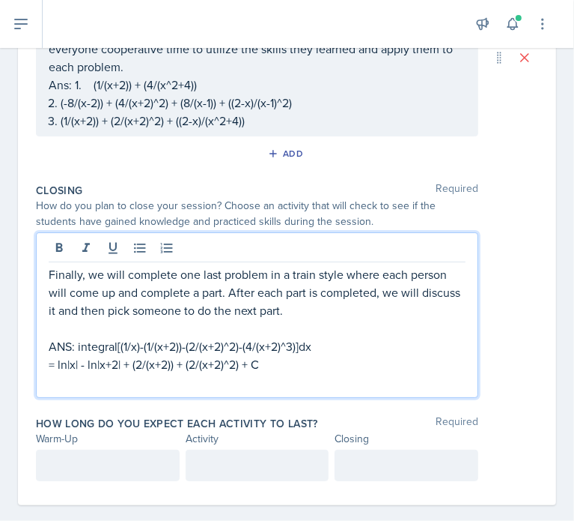
click at [139, 345] on p "ANS: integral[(1/x)-(1/(x+2))-(2/(x+2)^2)-(4/(x+2)^3)]dx" at bounding box center [257, 346] width 417 height 18
click at [145, 345] on p "ANS: integral[(1/x) -(1/(x+2))-(2/(x+2)^2)-(4/(x+2)^3)]dx" at bounding box center [257, 346] width 417 height 18
click at [185, 345] on p "ANS: integral[(1/x) - (1/(x+2))-(2/(x+2)^2)-(4/(x+2)^3)]dx" at bounding box center [257, 346] width 417 height 18
click at [187, 345] on p "ANS: integral[(1/x) - (1/(x+2))-(2/(x+2)^2)-(4/(x+2)^3)]dx" at bounding box center [257, 346] width 417 height 18
click at [193, 345] on p "ANS: integral[(1/x) - (1/(x+2)) -(2/(x+2)^2)-(4/(x+2)^3)]dx" at bounding box center [257, 346] width 417 height 18
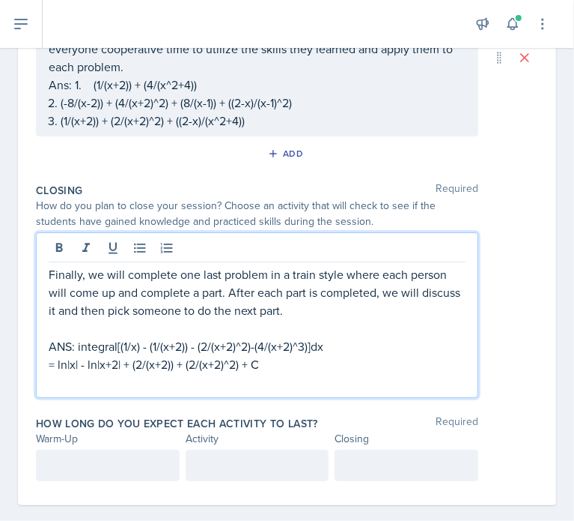
click at [250, 345] on p "ANS: integral[(1/x) - (1/(x+2)) - (2/(x+2)^2)-(4/(x+2)^3)]dx" at bounding box center [257, 346] width 417 height 18
click at [256, 346] on p "ANS: integral[(1/x) - (1/(x+2)) - (2/(x+2)^2) -(4/(x+2)^3)]dx" at bounding box center [257, 346] width 417 height 18
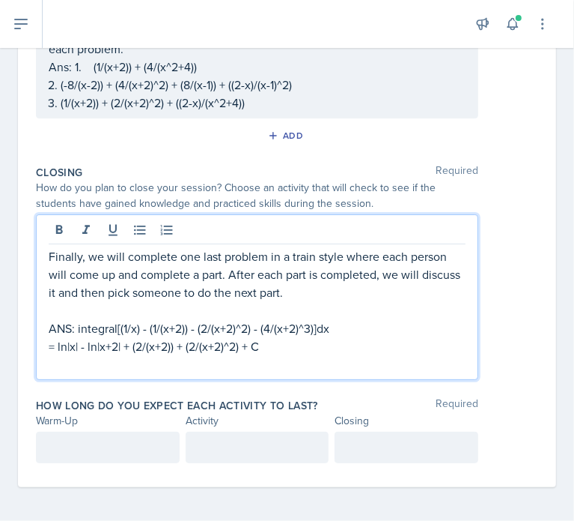
scroll to position [497, 0]
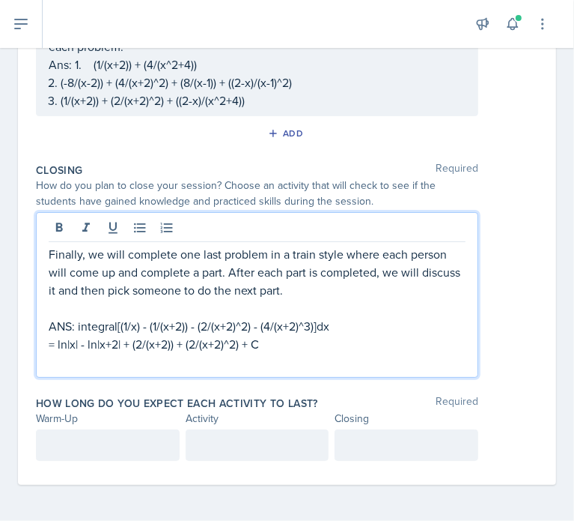
click at [79, 446] on p at bounding box center [108, 445] width 118 height 18
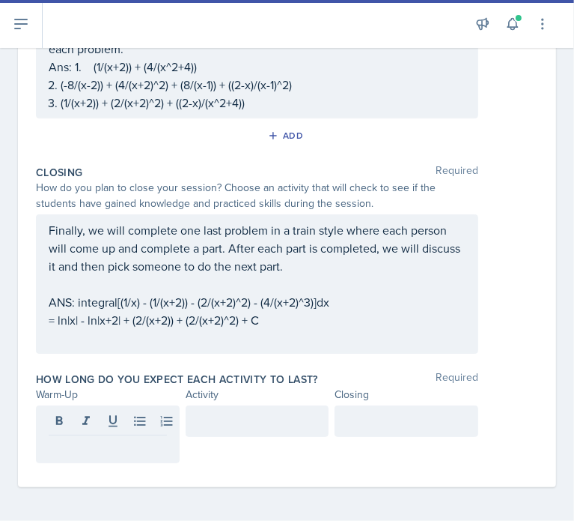
click at [116, 449] on p at bounding box center [108, 447] width 118 height 18
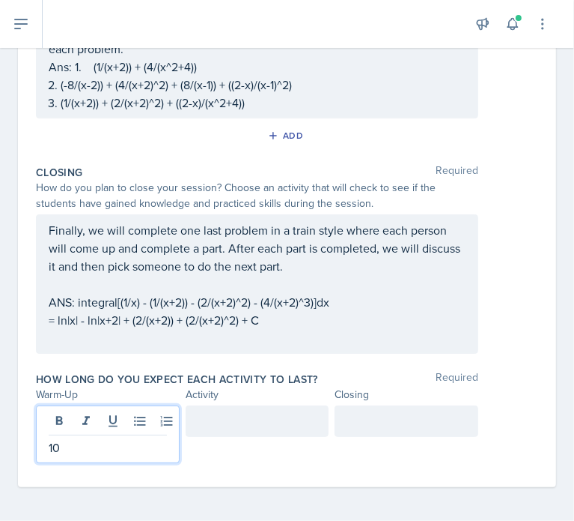
click at [234, 416] on div at bounding box center [258, 420] width 144 height 31
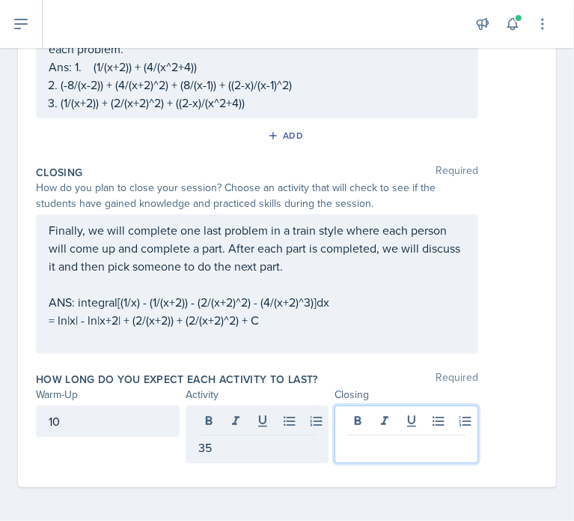
click at [368, 416] on div at bounding box center [407, 434] width 144 height 58
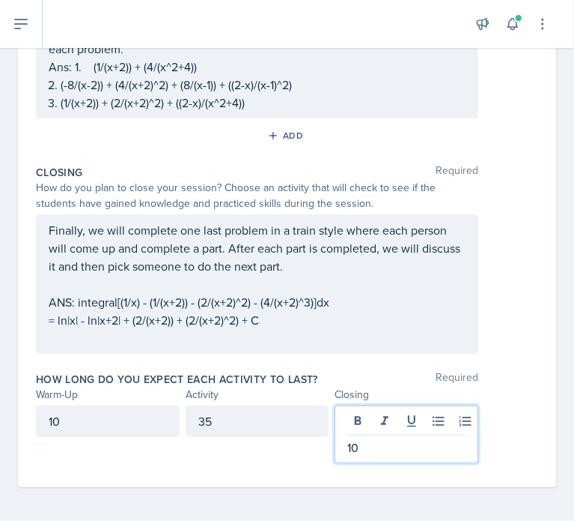
click at [106, 410] on div "10" at bounding box center [108, 420] width 144 height 31
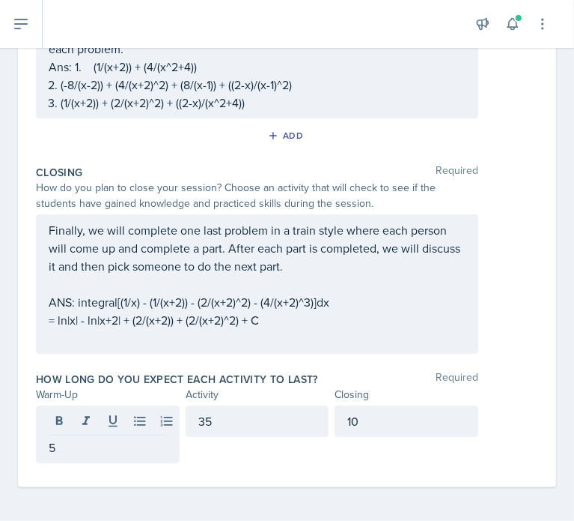
click at [252, 408] on div "35" at bounding box center [258, 420] width 144 height 31
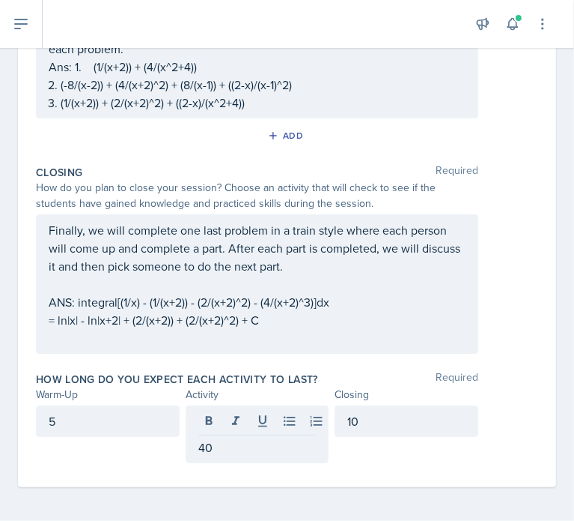
click at [419, 356] on div "Closing Required How do you plan to close your session? Choose an activity that…" at bounding box center [287, 262] width 503 height 207
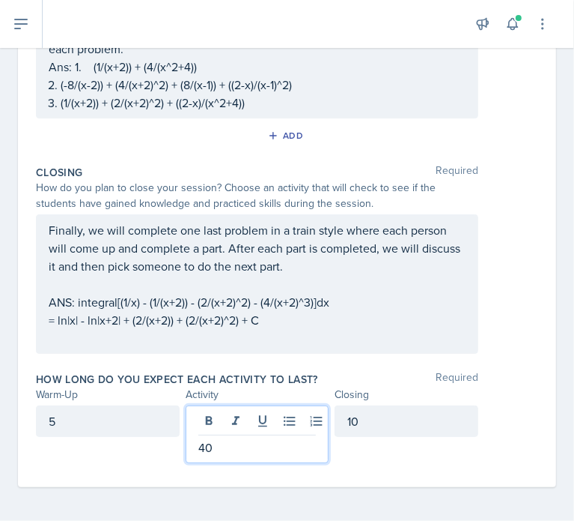
click at [231, 440] on p "40" at bounding box center [257, 447] width 118 height 18
click at [315, 360] on div "Closing Required How do you plan to close your session? Choose an activity that…" at bounding box center [287, 262] width 503 height 207
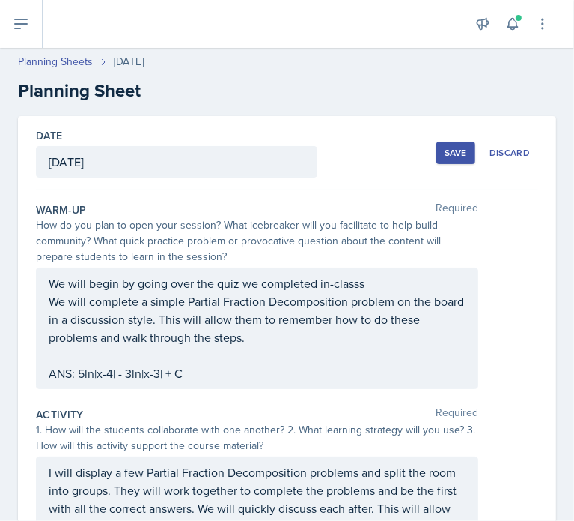
scroll to position [0, 0]
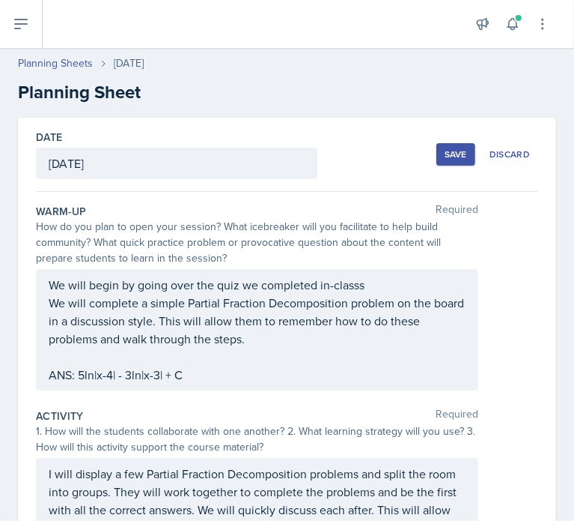
click at [445, 154] on div "Save" at bounding box center [456, 154] width 22 height 12
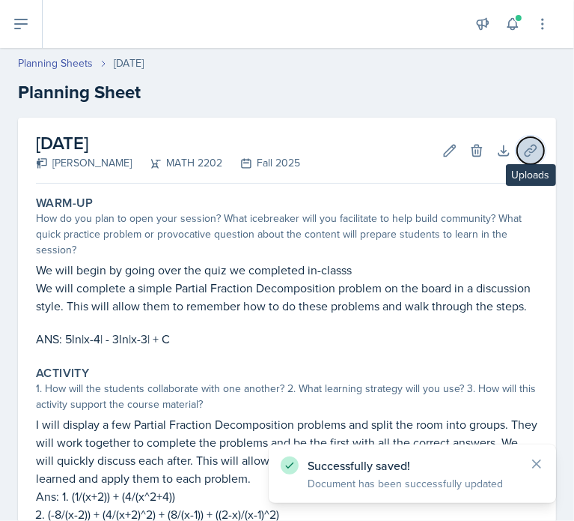
click at [518, 152] on button "Uploads" at bounding box center [531, 150] width 27 height 27
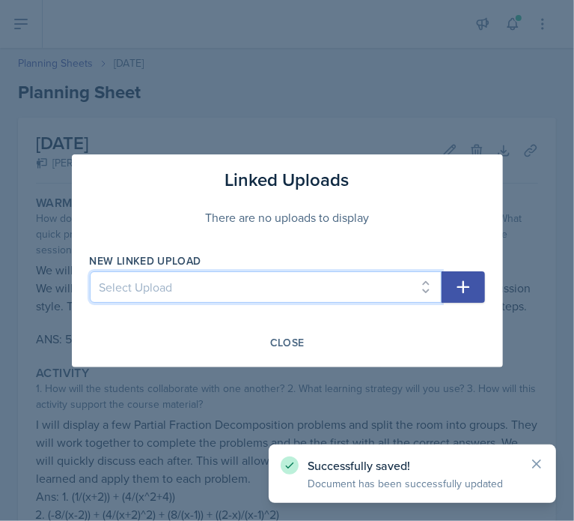
click at [337, 274] on select "Select Upload Common Derivative/Antiderivative Domino Game Common Derivative/An…" at bounding box center [266, 286] width 352 height 31
select select "095ca8d4-3fe0-405c-91be-b28c9ed7d3c5"
click at [90, 271] on select "Select Upload Common Derivative/Antiderivative Domino Game Common Derivative/An…" at bounding box center [266, 286] width 352 height 31
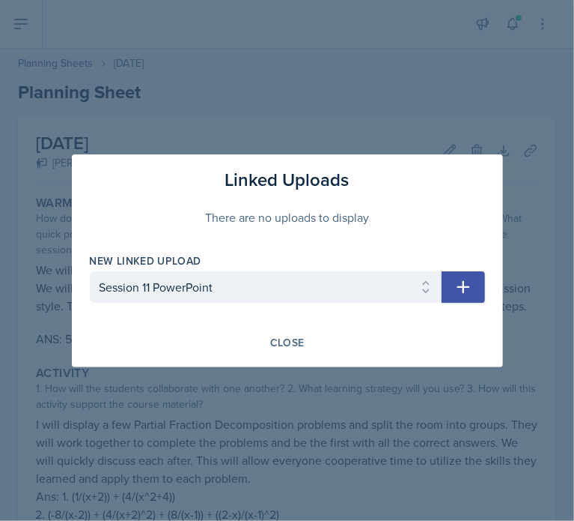
click at [455, 291] on icon "button" at bounding box center [464, 287] width 18 height 18
select select
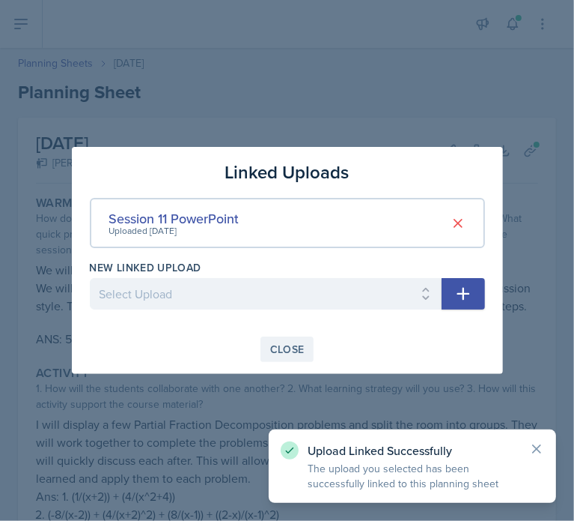
click at [288, 345] on div "Close" at bounding box center [287, 349] width 34 height 12
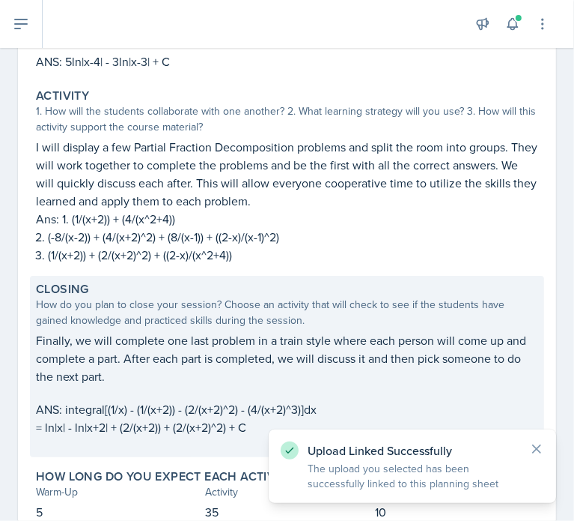
scroll to position [398, 0]
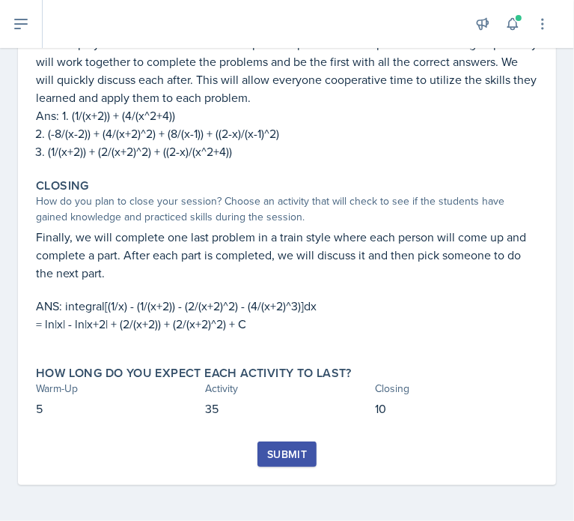
click at [293, 466] on button "Submit" at bounding box center [287, 453] width 59 height 25
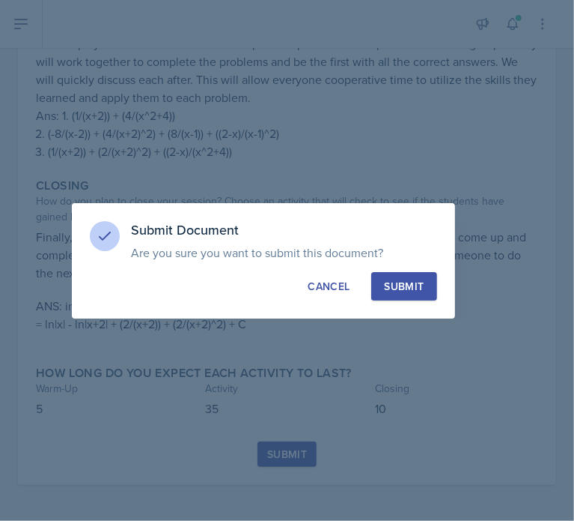
click at [405, 287] on div "Submit" at bounding box center [404, 286] width 40 height 15
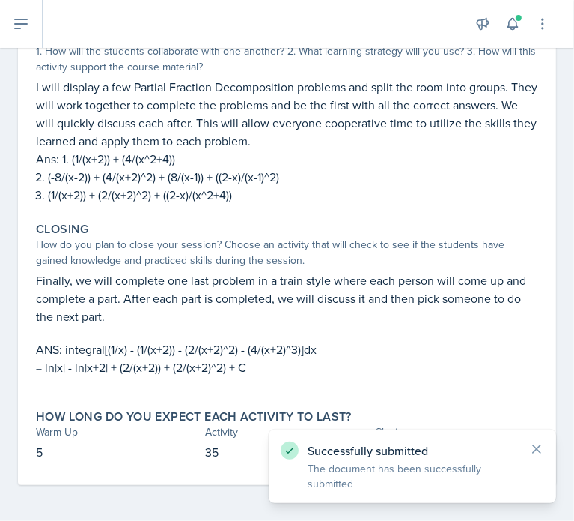
scroll to position [0, 0]
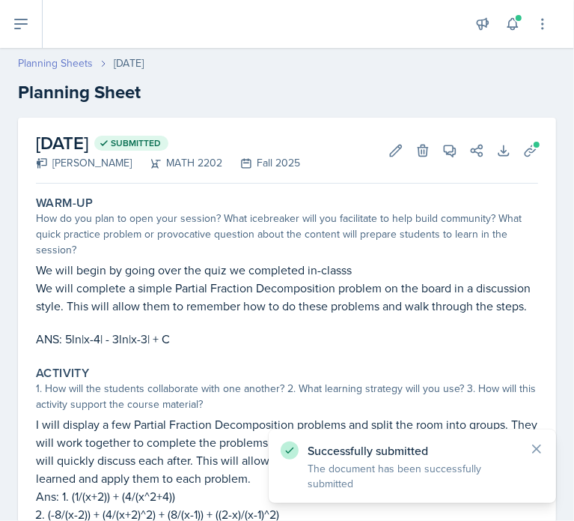
click at [42, 65] on link "Planning Sheets" at bounding box center [55, 63] width 75 height 16
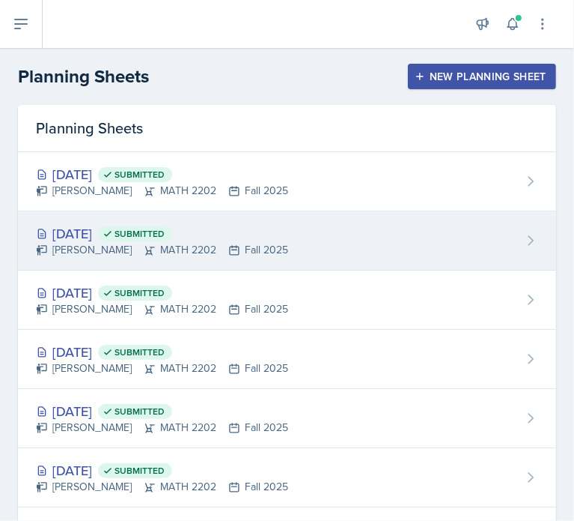
click at [172, 228] on span "Submitted" at bounding box center [135, 233] width 74 height 15
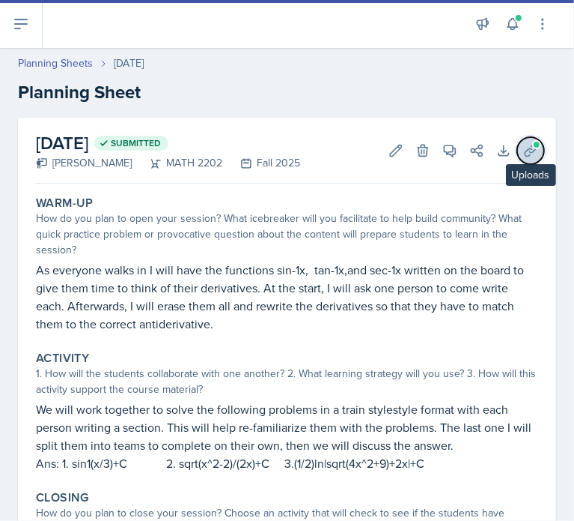
click at [524, 148] on icon at bounding box center [531, 150] width 15 height 15
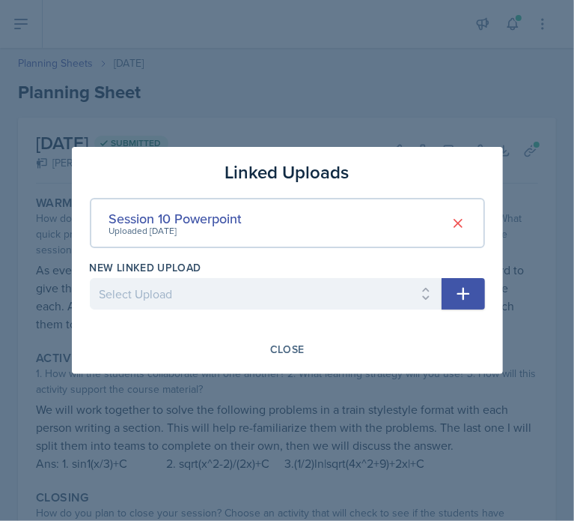
click at [460, 293] on icon "button" at bounding box center [463, 294] width 13 height 13
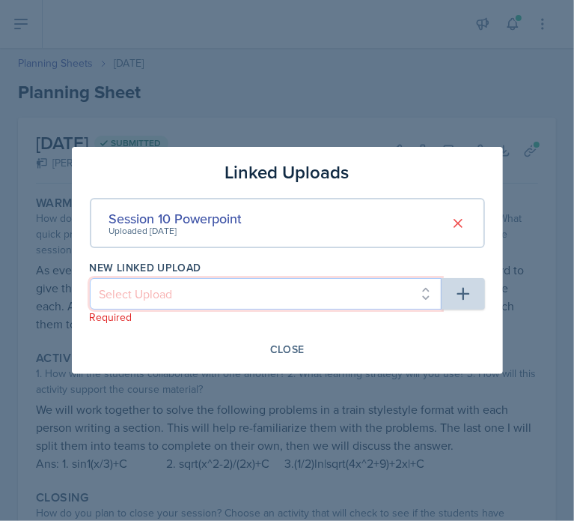
click at [368, 296] on select "Select Upload Common Derivative/Antiderivative Domino Game Common Derivative/An…" at bounding box center [266, 293] width 352 height 31
select select "845b0a6f-91d1-4954-84f8-e64644ee352c"
click at [90, 278] on select "Select Upload Common Derivative/Antiderivative Domino Game Common Derivative/An…" at bounding box center [266, 293] width 352 height 31
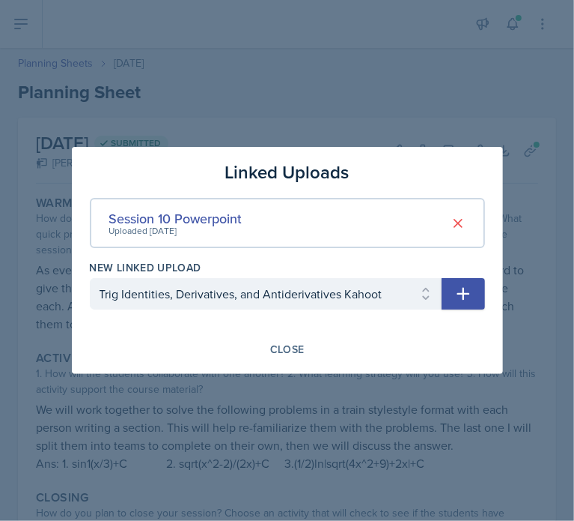
click at [449, 287] on button "button" at bounding box center [463, 293] width 43 height 31
select select
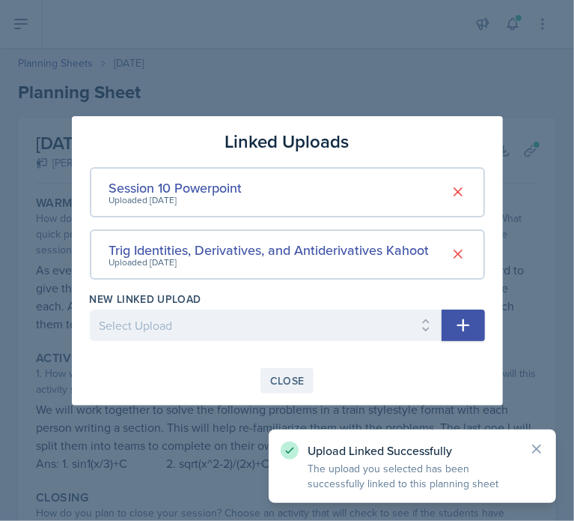
click at [294, 383] on div "Close" at bounding box center [287, 380] width 34 height 12
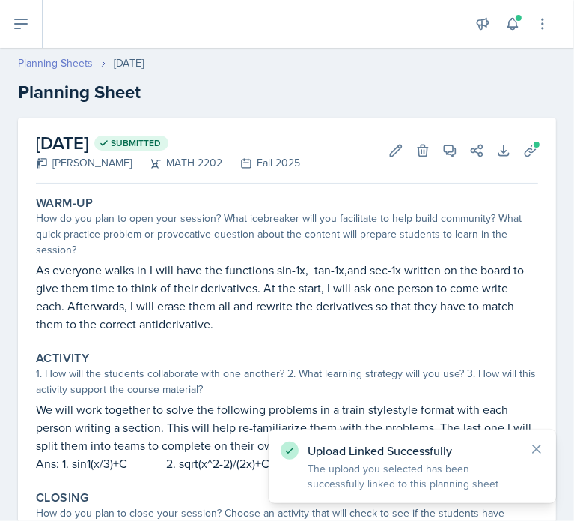
click at [52, 57] on link "Planning Sheets" at bounding box center [55, 63] width 75 height 16
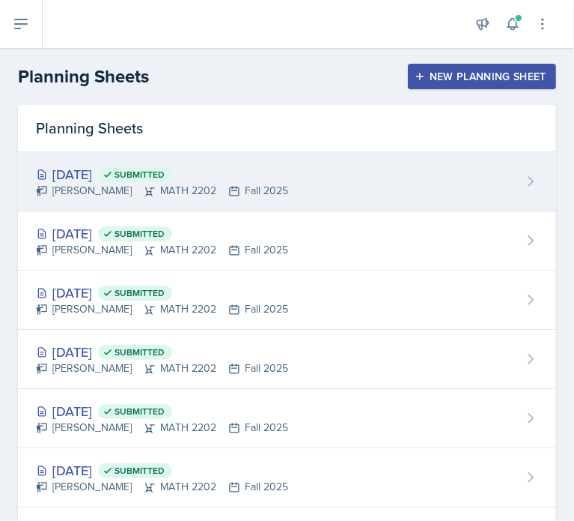
click at [107, 171] on div "[DATE] Submitted" at bounding box center [162, 174] width 252 height 20
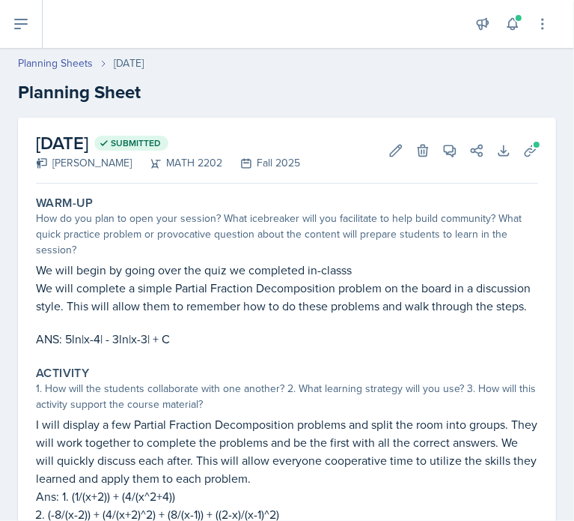
click at [102, 141] on h2 "[DATE] Submitted" at bounding box center [168, 143] width 264 height 27
drag, startPoint x: 139, startPoint y: 137, endPoint x: 108, endPoint y: 141, distance: 30.9
click at [108, 141] on h2 "[DATE] Submitted" at bounding box center [168, 143] width 264 height 27
click at [389, 146] on icon at bounding box center [396, 150] width 15 height 15
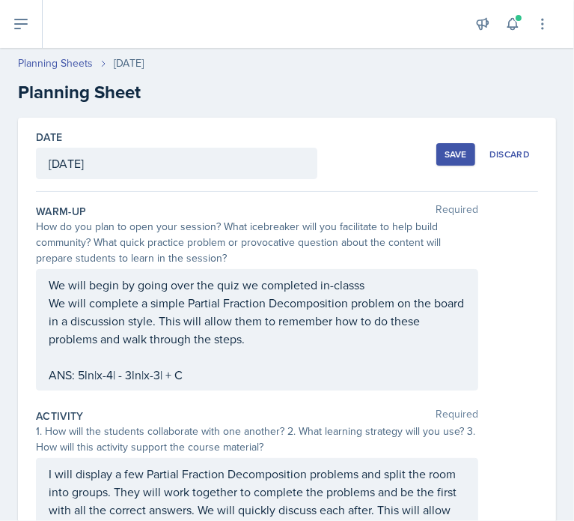
click at [168, 160] on div "[DATE]" at bounding box center [177, 163] width 282 height 31
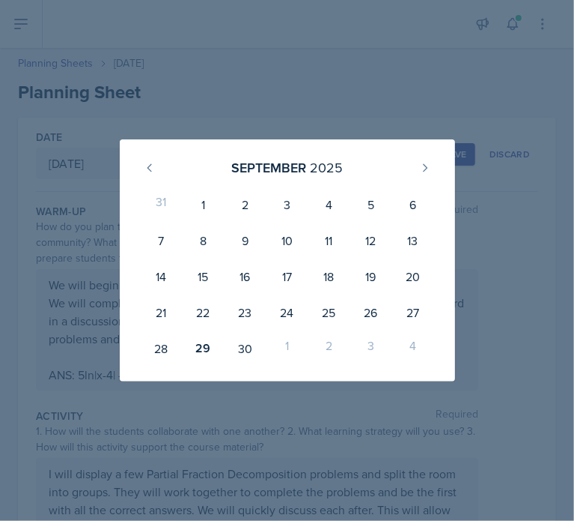
click at [285, 105] on div at bounding box center [287, 260] width 574 height 521
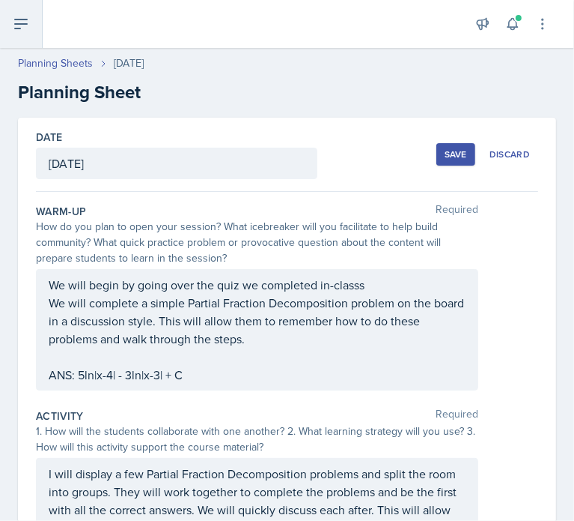
click at [34, 23] on button at bounding box center [21, 24] width 43 height 48
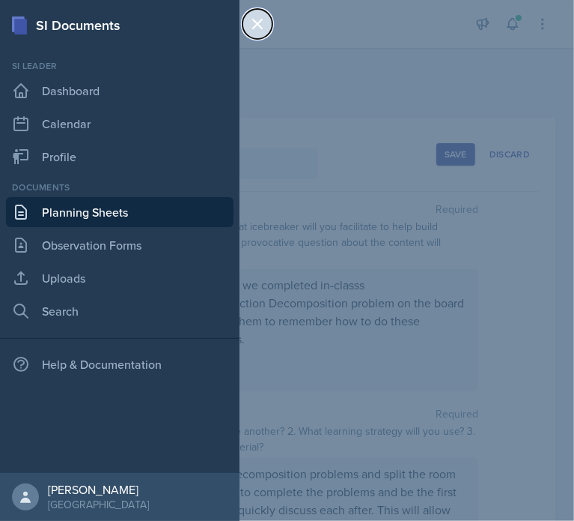
click at [253, 20] on icon at bounding box center [257, 23] width 9 height 9
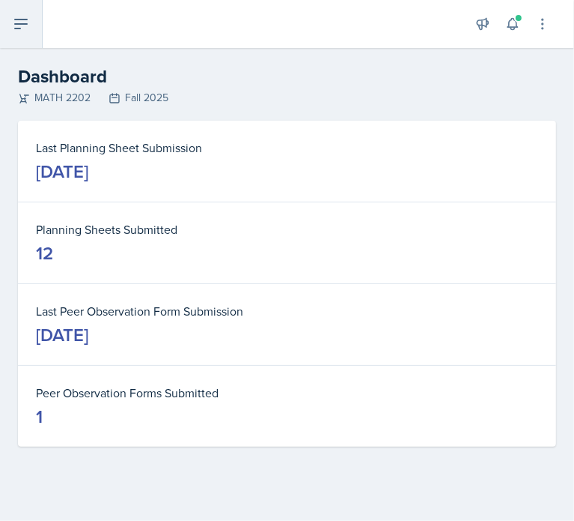
click at [18, 31] on icon at bounding box center [21, 24] width 18 height 18
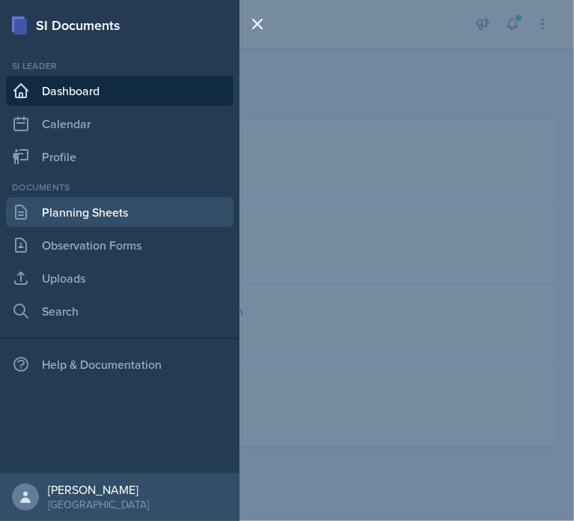
click at [81, 207] on link "Planning Sheets" at bounding box center [120, 212] width 228 height 30
